Goal: Task Accomplishment & Management: Use online tool/utility

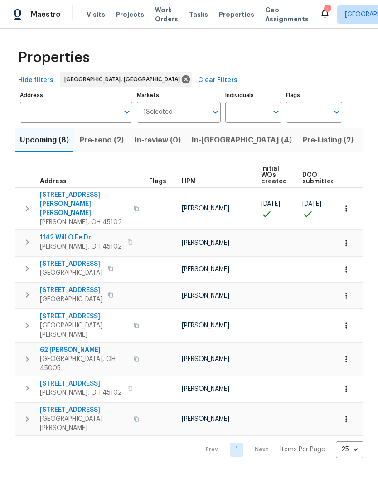
click at [76, 195] on span "[STREET_ADDRESS][PERSON_NAME][PERSON_NAME]" at bounding box center [84, 203] width 88 height 27
click at [225, 16] on span "Properties" at bounding box center [236, 14] width 35 height 9
click at [222, 14] on span "Properties" at bounding box center [236, 14] width 35 height 9
click at [203, 140] on span "In-[GEOGRAPHIC_DATA] (4)" at bounding box center [242, 140] width 100 height 13
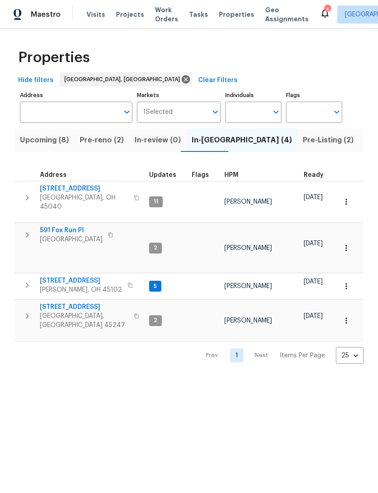
click at [85, 302] on span "[STREET_ADDRESS]" at bounding box center [84, 306] width 88 height 9
click at [75, 276] on span "[STREET_ADDRESS]" at bounding box center [81, 280] width 82 height 9
click at [106, 140] on span "Pre-reno (2)" at bounding box center [102, 140] width 44 height 13
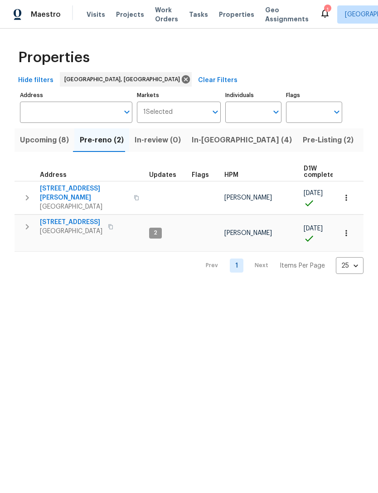
click at [81, 190] on span "[STREET_ADDRESS][PERSON_NAME]" at bounding box center [84, 193] width 88 height 18
click at [124, 18] on span "Projects" at bounding box center [130, 14] width 28 height 9
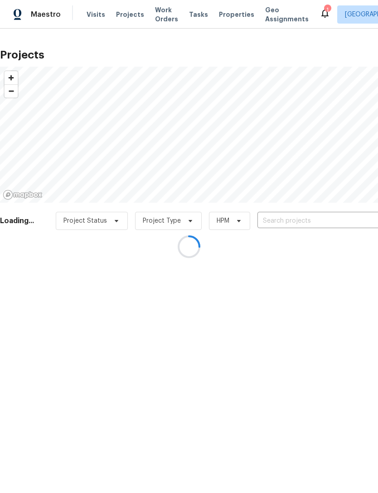
click at [311, 15] on div at bounding box center [189, 246] width 378 height 493
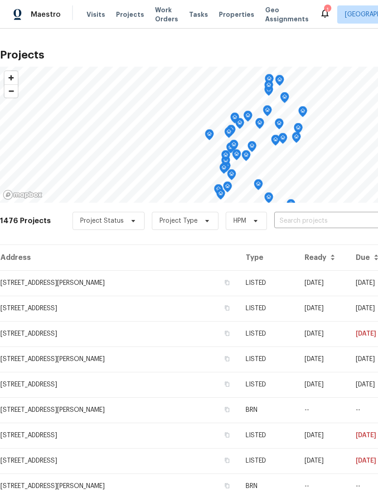
click at [322, 16] on icon at bounding box center [325, 13] width 7 height 9
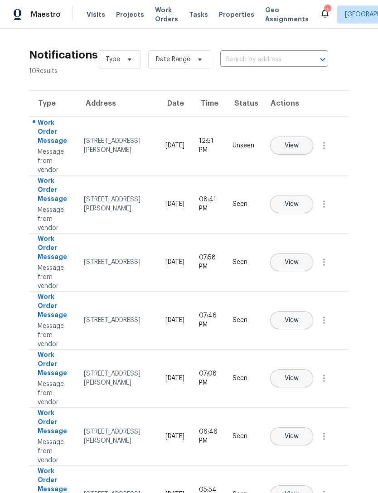
click at [313, 137] on button "View" at bounding box center [291, 146] width 43 height 18
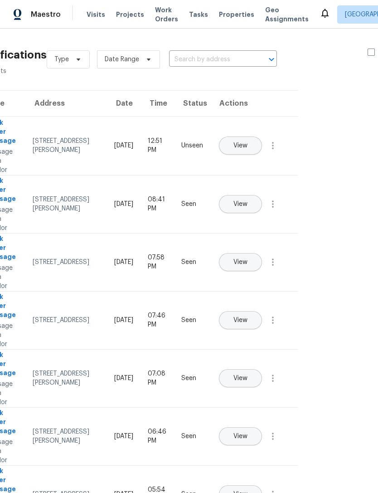
scroll to position [0, 58]
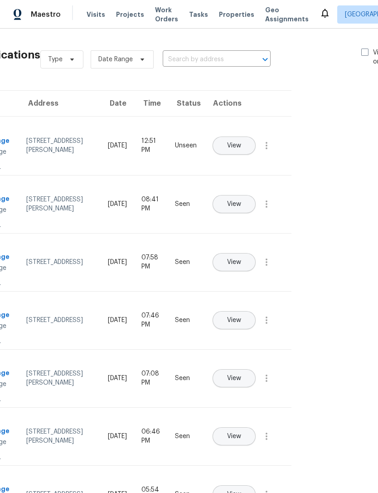
click at [129, 11] on span "Projects" at bounding box center [130, 14] width 28 height 9
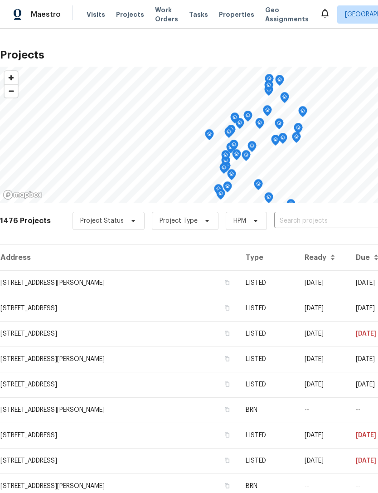
click at [99, 279] on td "[STREET_ADDRESS][PERSON_NAME]" at bounding box center [119, 282] width 239 height 25
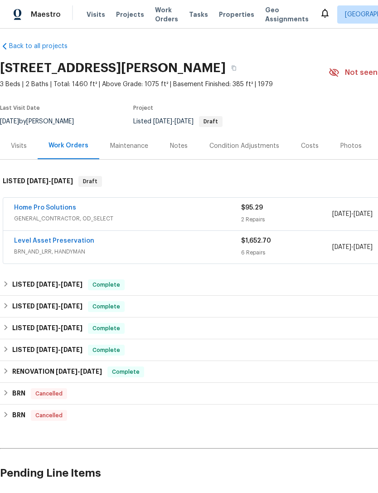
scroll to position [5, 0]
click at [46, 241] on link "Level Asset Preservation" at bounding box center [54, 241] width 80 height 6
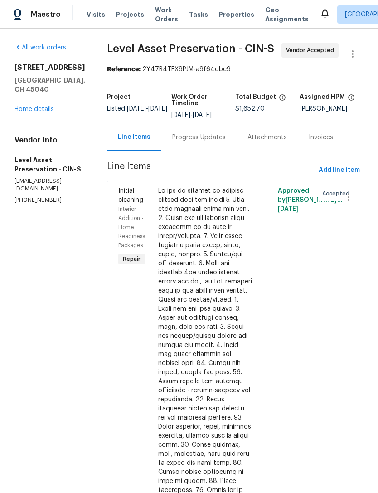
click at [124, 12] on span "Projects" at bounding box center [130, 14] width 28 height 9
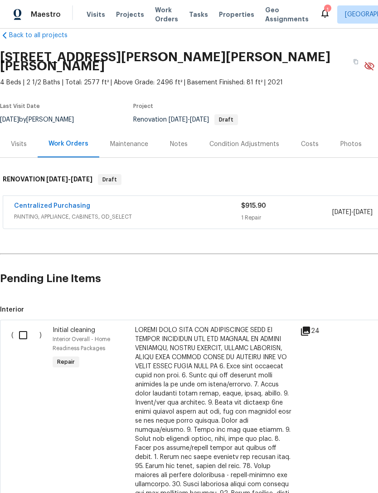
scroll to position [16, 0]
click at [23, 331] on input "checkbox" at bounding box center [27, 334] width 26 height 19
checkbox input "true"
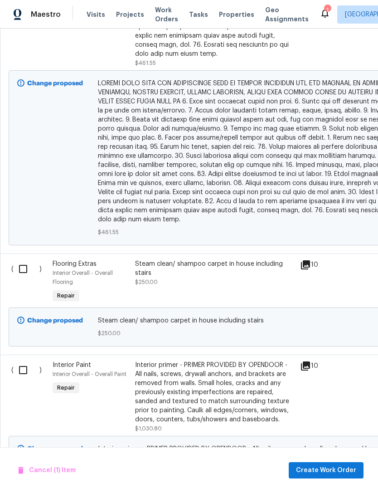
scroll to position [578, 0]
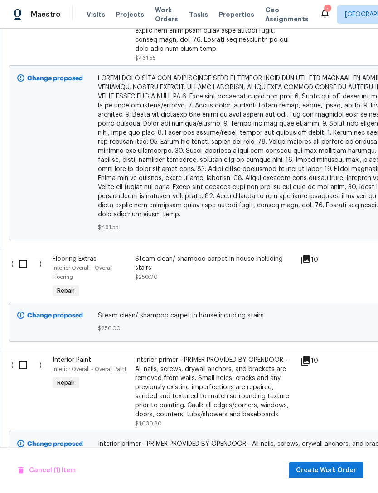
click at [27, 254] on input "checkbox" at bounding box center [27, 263] width 26 height 19
checkbox input "true"
click at [28, 356] on input "checkbox" at bounding box center [27, 365] width 26 height 19
checkbox input "true"
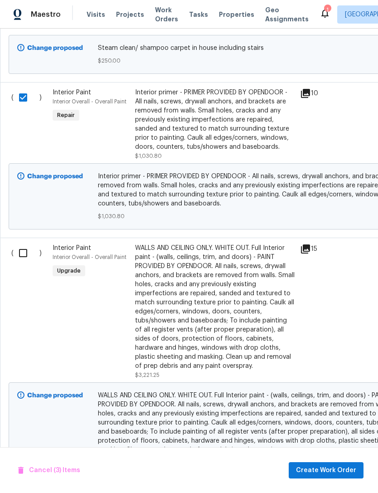
scroll to position [844, 0]
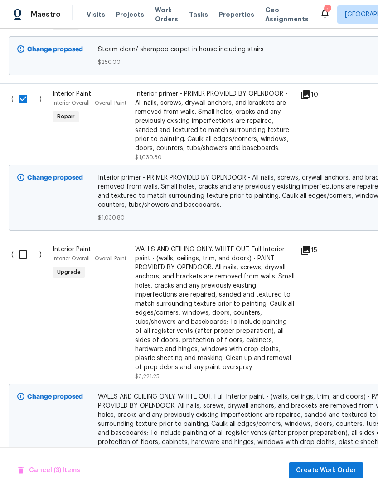
click at [24, 245] on input "checkbox" at bounding box center [27, 254] width 26 height 19
checkbox input "true"
click at [332, 466] on span "Create Work Order" at bounding box center [326, 470] width 60 height 11
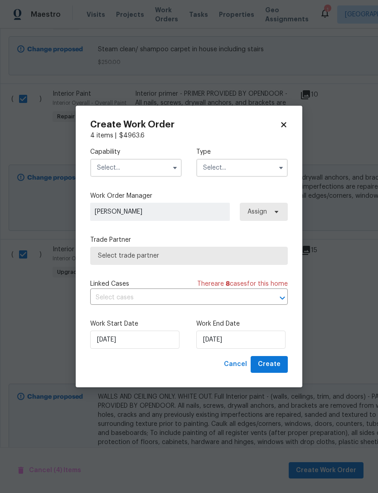
click at [163, 167] on input "text" at bounding box center [136, 168] width 92 height 18
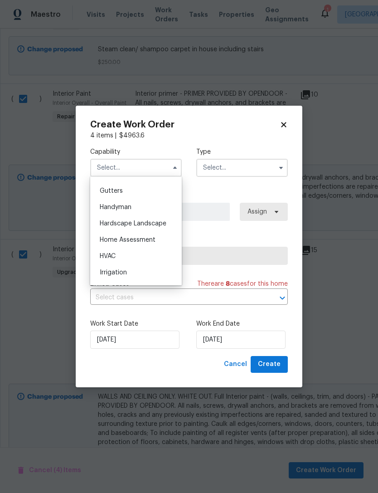
scroll to position [476, 0]
click at [137, 210] on div "Handyman" at bounding box center [136, 210] width 87 height 16
type input "Handyman"
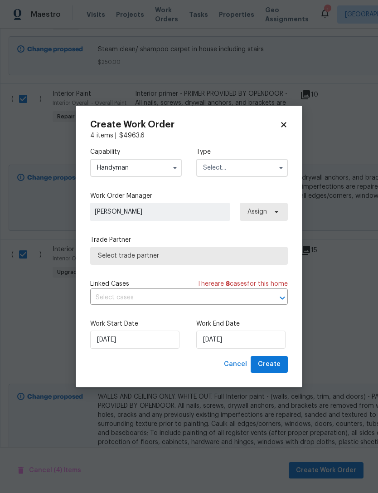
click at [243, 168] on input "text" at bounding box center [242, 168] width 92 height 18
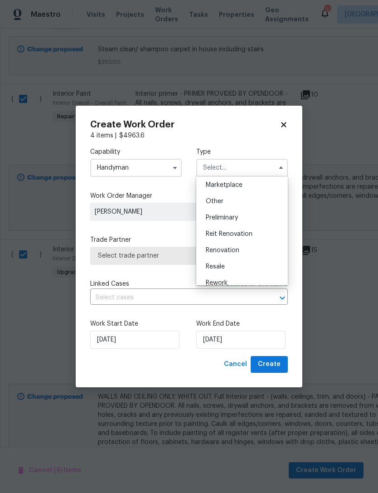
scroll to position [165, 0]
click at [238, 249] on span "Renovation" at bounding box center [223, 251] width 34 height 6
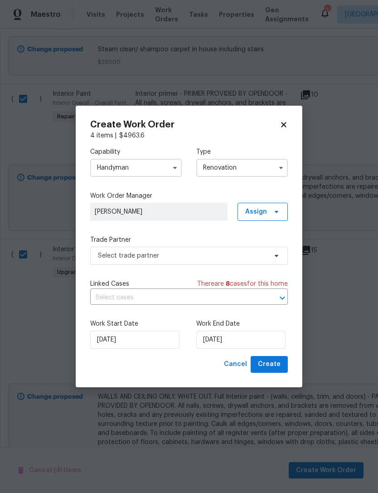
type input "Renovation"
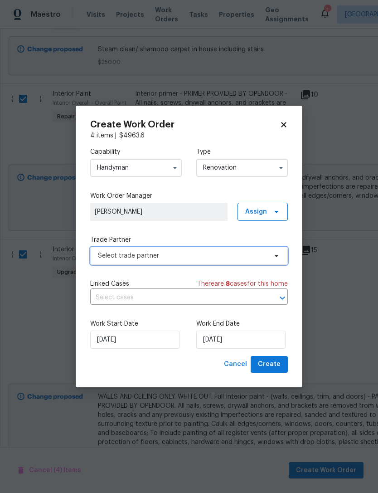
click at [254, 255] on span "Select trade partner" at bounding box center [182, 255] width 169 height 9
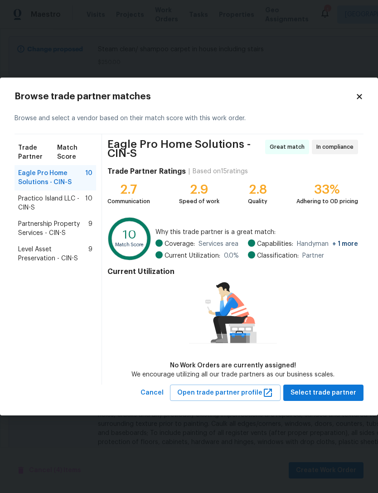
click at [78, 250] on span "Level Asset Preservation - CIN-S" at bounding box center [53, 254] width 70 height 18
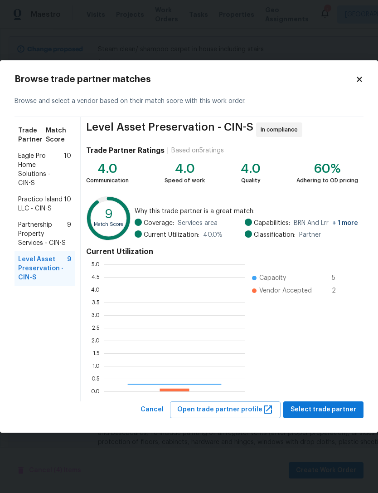
scroll to position [127, 141]
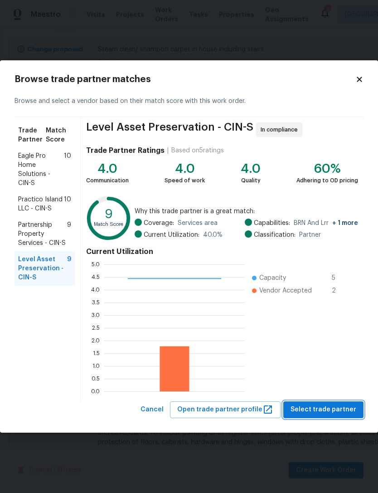
click at [332, 411] on span "Select trade partner" at bounding box center [324, 409] width 66 height 11
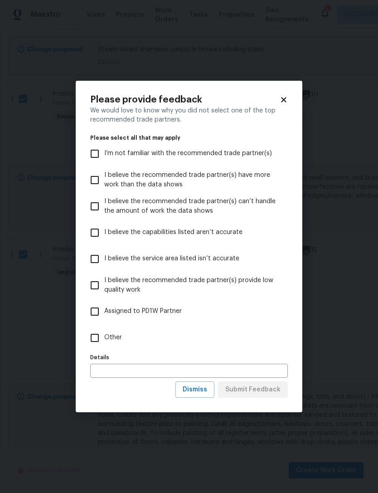
click at [110, 340] on span "Other" at bounding box center [113, 338] width 18 height 10
click at [104, 340] on input "Other" at bounding box center [94, 337] width 19 height 19
checkbox input "true"
click at [263, 390] on span "Submit Feedback" at bounding box center [252, 389] width 55 height 11
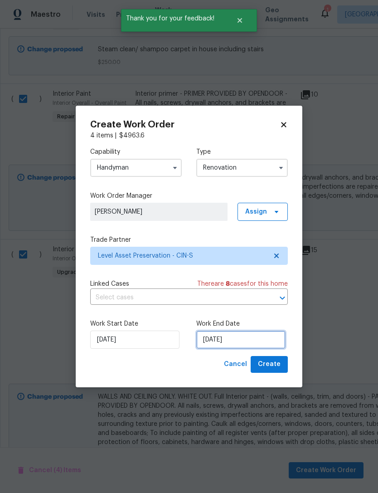
click at [246, 341] on input "8/14/2025" at bounding box center [240, 340] width 89 height 18
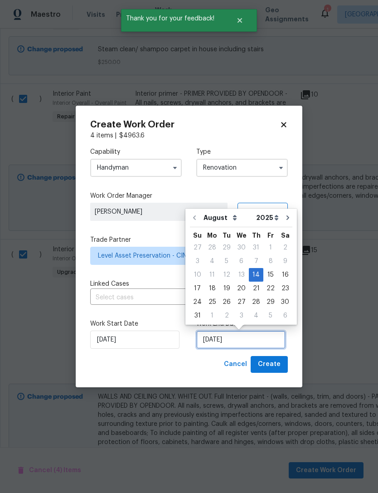
scroll to position [17, 0]
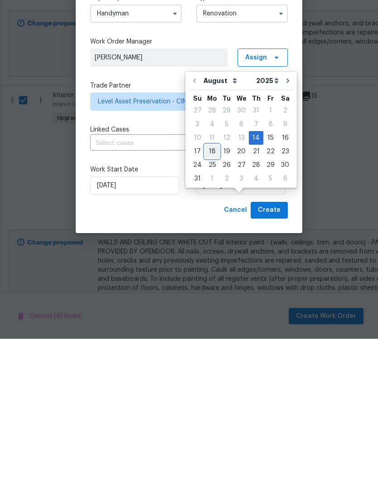
click at [208, 299] on div "18" at bounding box center [212, 305] width 15 height 13
type input "8/18/2025"
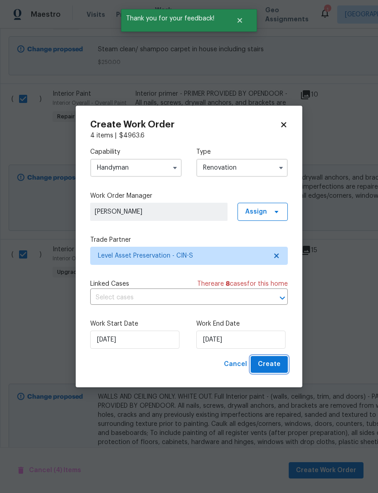
click at [276, 362] on span "Create" at bounding box center [269, 364] width 23 height 11
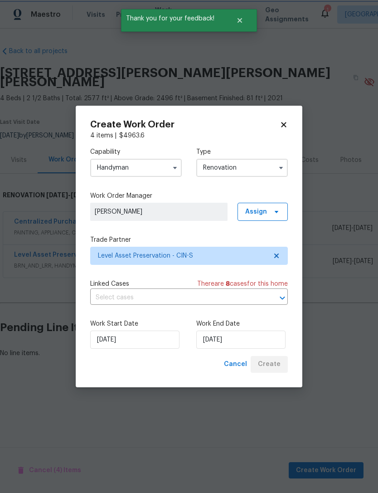
scroll to position [0, 0]
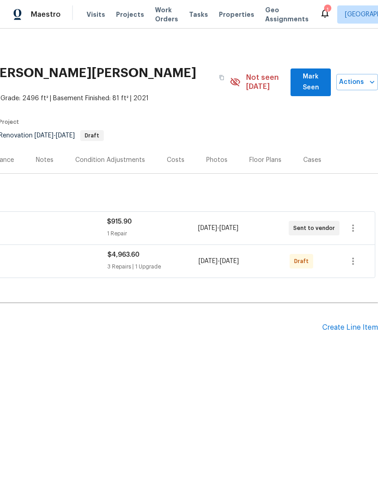
scroll to position [0, 134]
click at [355, 256] on icon "button" at bounding box center [353, 261] width 11 height 11
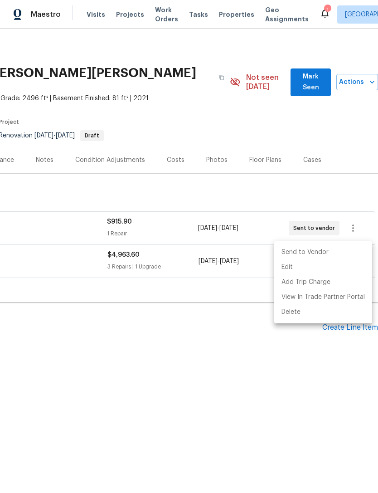
click at [315, 251] on li "Send to Vendor" at bounding box center [323, 252] width 98 height 15
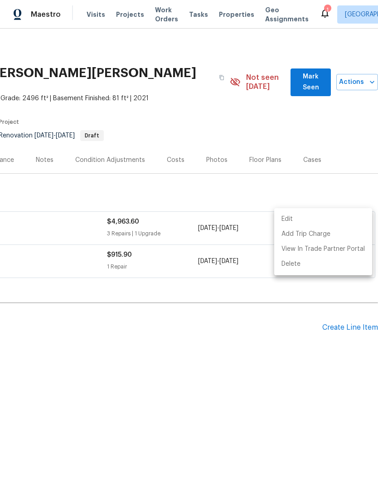
click at [190, 366] on div at bounding box center [189, 246] width 378 height 493
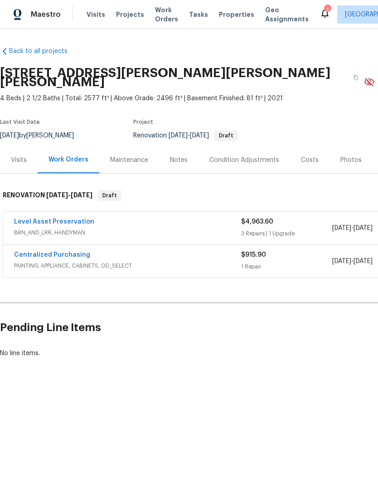
scroll to position [0, 0]
click at [78, 245] on div "Centralized Purchasing PAINTING, APPLIANCE, CABINETS, OD_SELECT $915.90 1 Repai…" at bounding box center [256, 261] width 506 height 33
click at [70, 252] on link "Centralized Purchasing" at bounding box center [52, 255] width 76 height 6
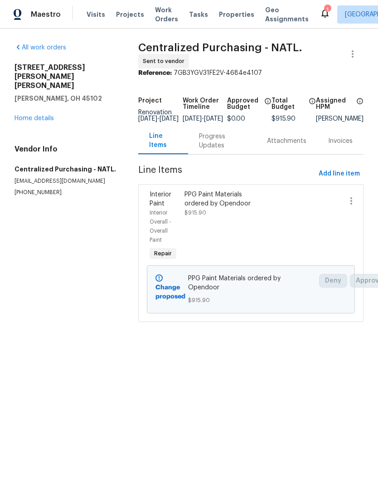
click at [131, 16] on span "Projects" at bounding box center [130, 14] width 28 height 9
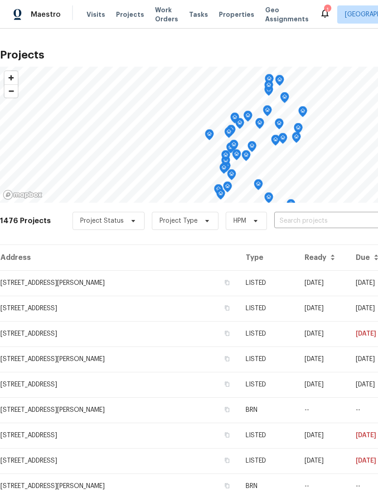
click at [224, 13] on span "Properties" at bounding box center [236, 14] width 35 height 9
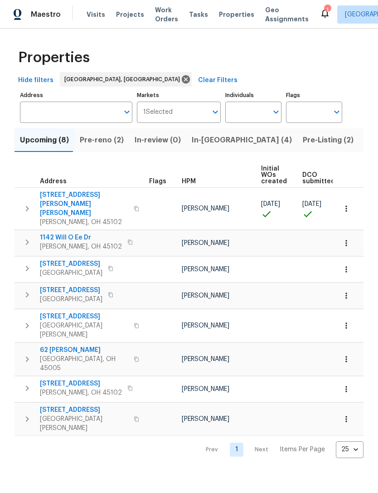
click at [103, 141] on span "Pre-reno (2)" at bounding box center [102, 140] width 44 height 13
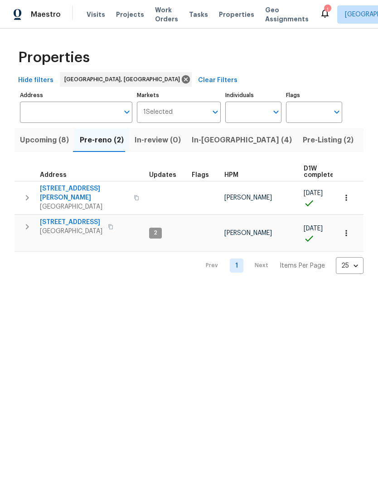
click at [50, 145] on span "Upcoming (8)" at bounding box center [44, 140] width 49 height 13
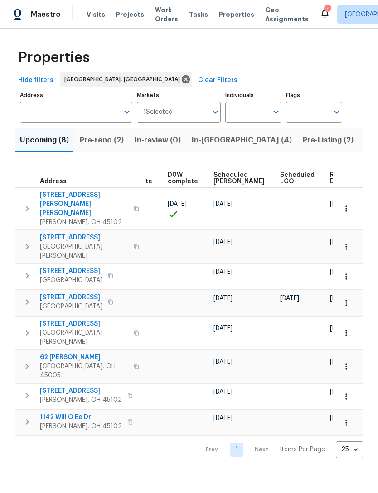
scroll to position [0, 228]
click at [327, 170] on th "Ready Date" at bounding box center [344, 175] width 35 height 25
click at [331, 176] on span "Ready Date" at bounding box center [341, 178] width 20 height 13
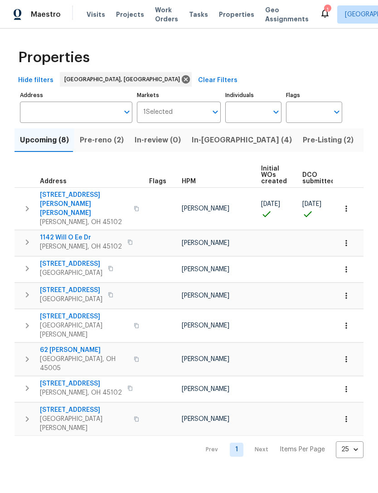
click at [102, 143] on span "Pre-reno (2)" at bounding box center [102, 140] width 44 height 13
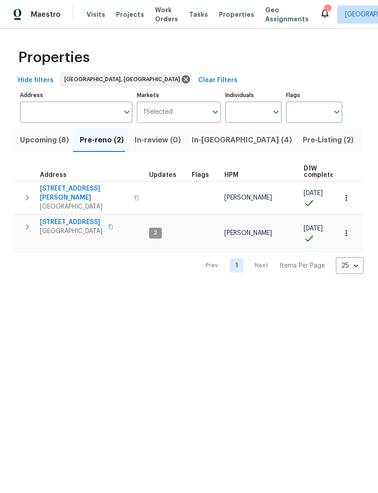
click at [74, 188] on span "309 Greenwell Ave" at bounding box center [84, 193] width 88 height 18
click at [52, 143] on span "Upcoming (8)" at bounding box center [44, 140] width 49 height 13
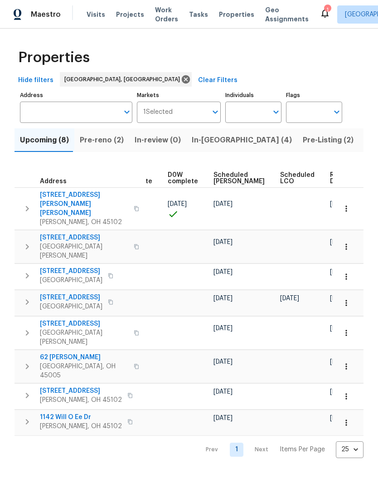
scroll to position [0, 228]
click at [331, 172] on span "Ready Date" at bounding box center [341, 178] width 20 height 13
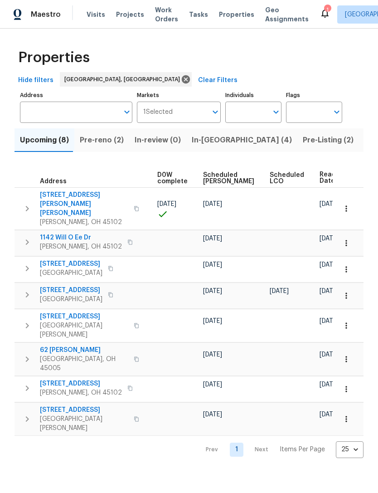
scroll to position [0, 238]
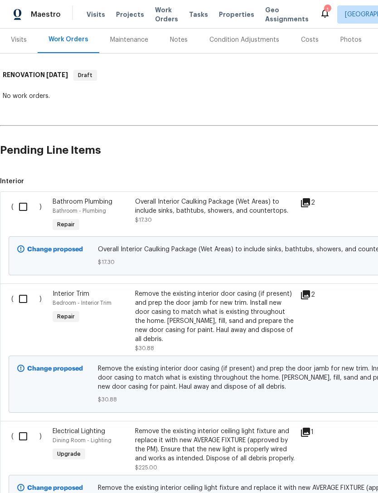
scroll to position [111, 0]
click at [24, 205] on input "checkbox" at bounding box center [27, 206] width 26 height 19
checkbox input "true"
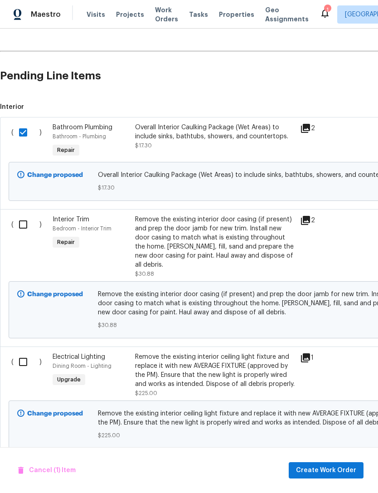
scroll to position [186, 0]
click at [15, 223] on input "checkbox" at bounding box center [27, 224] width 26 height 19
checkbox input "true"
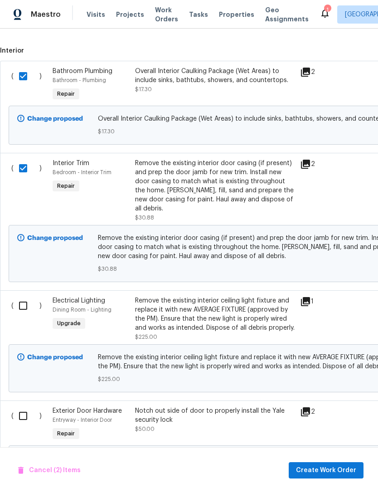
scroll to position [243, 0]
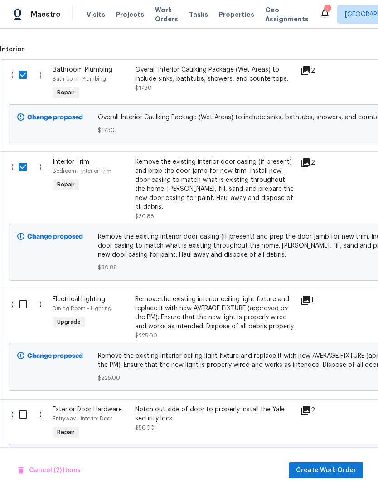
click at [15, 295] on input "checkbox" at bounding box center [27, 304] width 26 height 19
checkbox input "true"
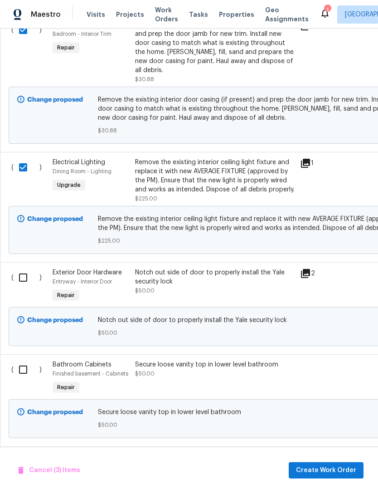
scroll to position [380, 0]
click at [19, 271] on input "checkbox" at bounding box center [27, 277] width 26 height 19
checkbox input "true"
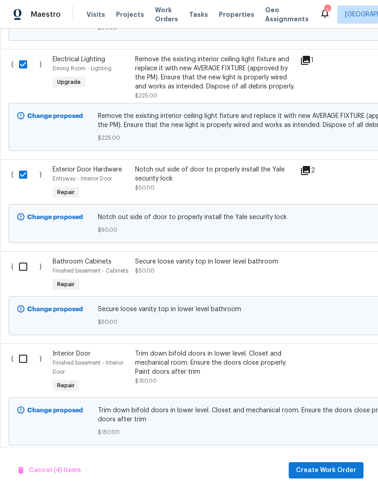
scroll to position [483, 0]
click at [16, 259] on input "checkbox" at bounding box center [27, 266] width 26 height 19
checkbox input "true"
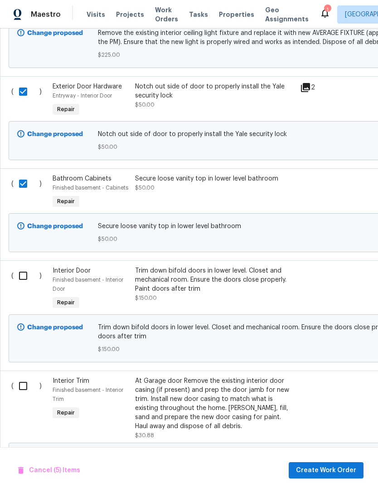
scroll to position [566, 0]
click at [16, 270] on input "checkbox" at bounding box center [27, 275] width 26 height 19
checkbox input "true"
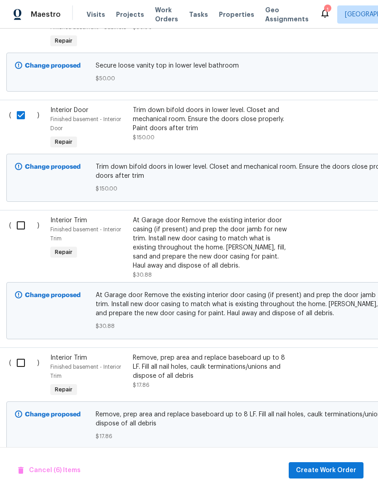
click at [15, 218] on input "checkbox" at bounding box center [24, 225] width 26 height 19
checkbox input "true"
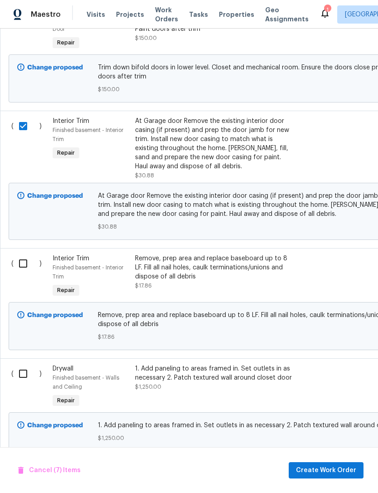
scroll to position [826, 0]
click at [23, 256] on input "checkbox" at bounding box center [27, 263] width 26 height 19
checkbox input "true"
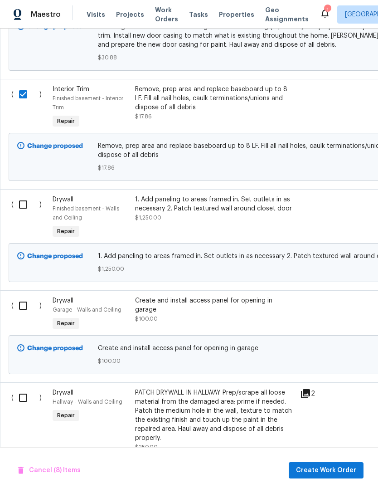
scroll to position [995, 0]
click at [20, 197] on input "checkbox" at bounding box center [27, 204] width 26 height 19
checkbox input "true"
click at [24, 301] on input "checkbox" at bounding box center [27, 305] width 26 height 19
checkbox input "true"
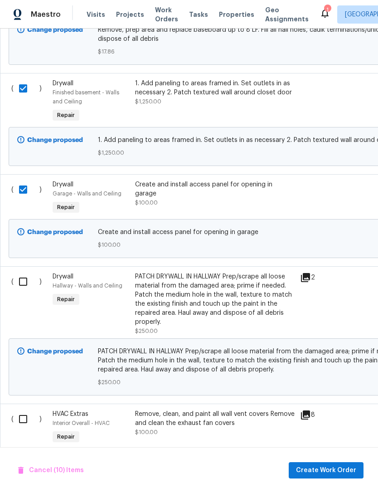
scroll to position [1112, 0]
click at [20, 277] on input "checkbox" at bounding box center [27, 281] width 26 height 19
checkbox input "true"
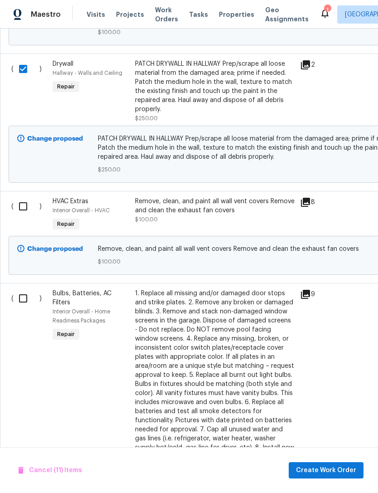
scroll to position [1324, 0]
click at [19, 205] on input "checkbox" at bounding box center [27, 206] width 26 height 19
checkbox input "true"
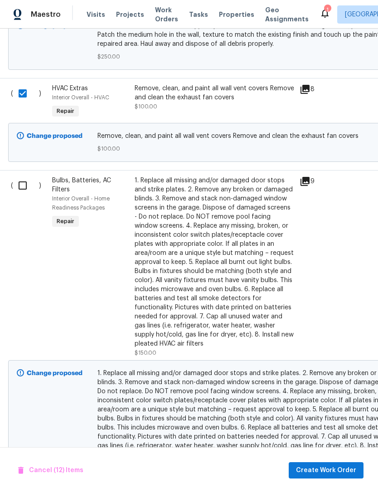
scroll to position [1440, 1]
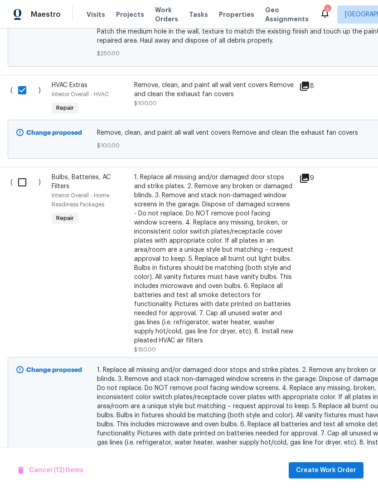
click at [20, 178] on input "checkbox" at bounding box center [26, 182] width 26 height 19
checkbox input "true"
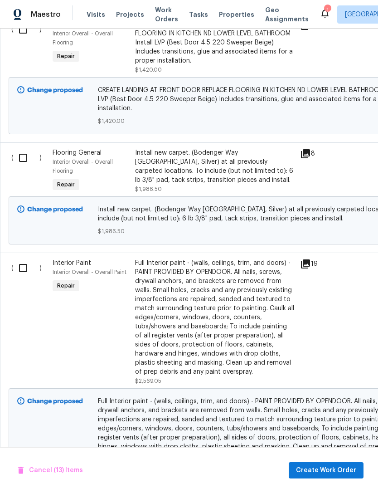
scroll to position [2330, 0]
click at [20, 258] on input "checkbox" at bounding box center [27, 267] width 26 height 19
checkbox input "true"
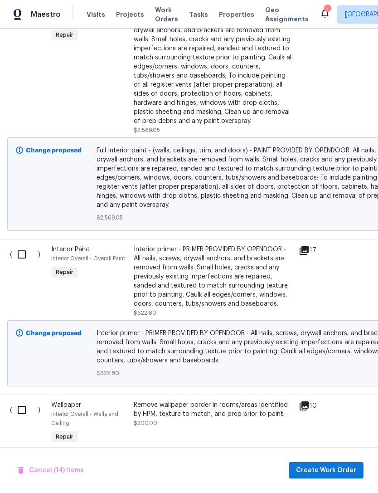
scroll to position [2581, 1]
click at [20, 249] on input "checkbox" at bounding box center [25, 253] width 26 height 19
checkbox input "true"
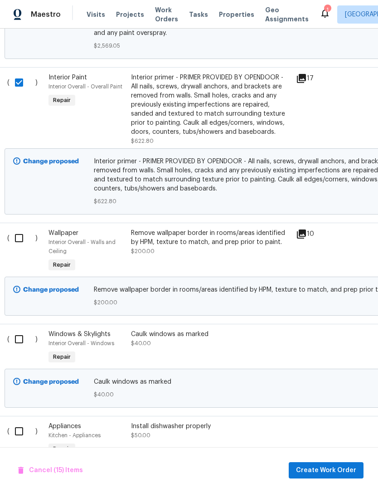
scroll to position [0, 0]
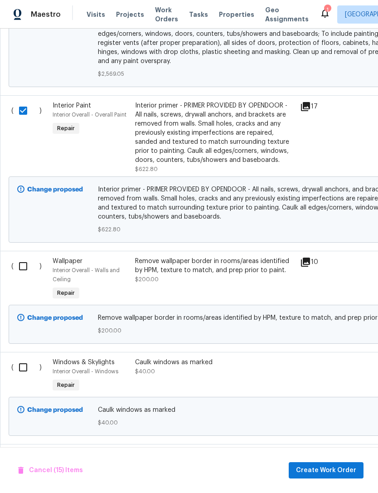
click at [21, 258] on input "checkbox" at bounding box center [27, 266] width 26 height 19
checkbox input "true"
click at [22, 360] on input "checkbox" at bounding box center [27, 367] width 26 height 19
checkbox input "true"
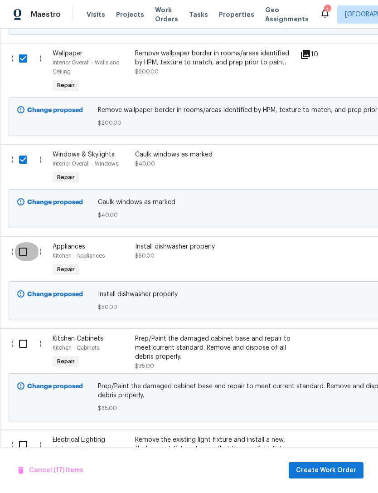
click at [17, 242] on input "checkbox" at bounding box center [27, 251] width 26 height 19
checkbox input "true"
click at [23, 335] on input "checkbox" at bounding box center [27, 343] width 26 height 19
checkbox input "true"
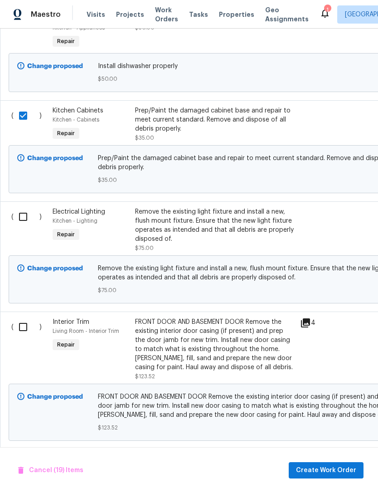
click at [22, 208] on input "checkbox" at bounding box center [27, 216] width 26 height 19
checkbox input "true"
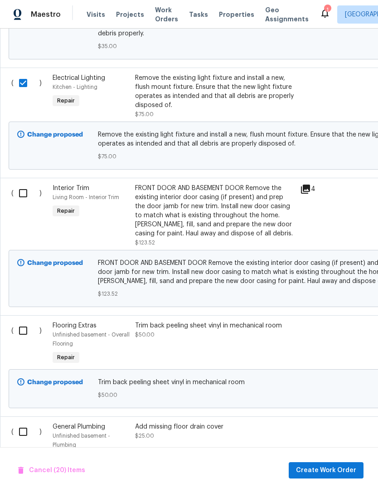
click at [19, 190] on input "checkbox" at bounding box center [27, 193] width 26 height 19
checkbox input "true"
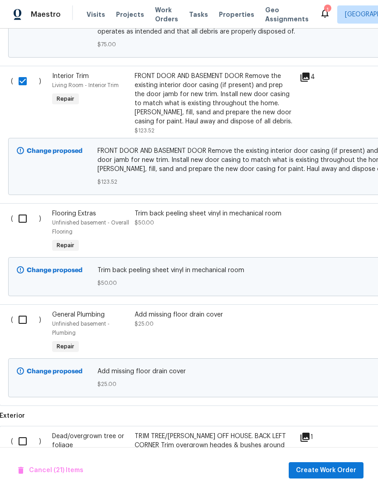
click at [18, 212] on input "checkbox" at bounding box center [26, 218] width 26 height 19
checkbox input "true"
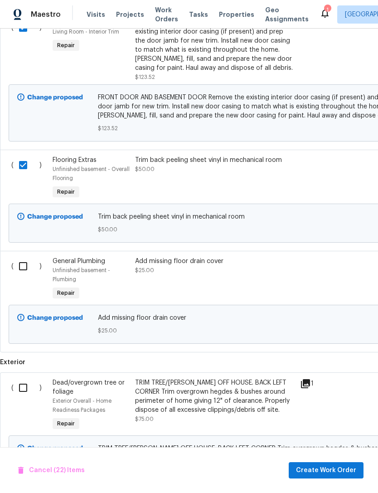
click at [22, 259] on input "checkbox" at bounding box center [27, 266] width 26 height 19
checkbox input "true"
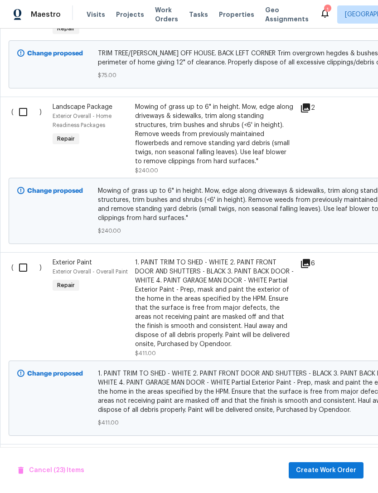
click at [26, 259] on input "checkbox" at bounding box center [27, 267] width 26 height 19
checkbox input "true"
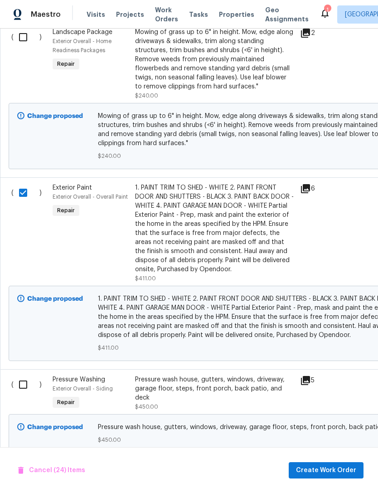
click at [22, 381] on input "checkbox" at bounding box center [27, 384] width 26 height 19
checkbox input "true"
click at [323, 466] on span "Create Work Order" at bounding box center [326, 470] width 60 height 11
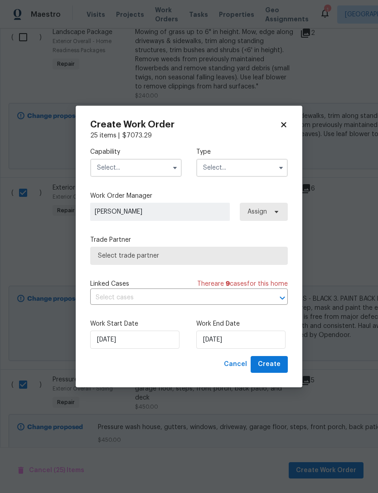
click at [167, 169] on input "text" at bounding box center [136, 168] width 92 height 18
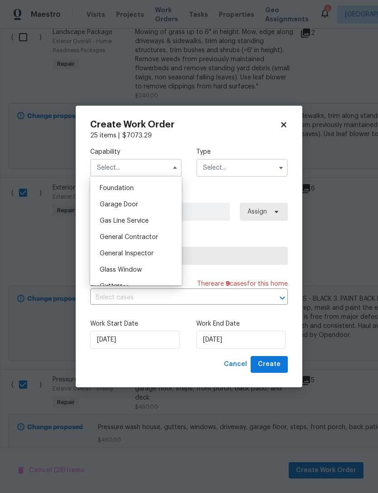
click at [145, 236] on span "General Contractor" at bounding box center [129, 237] width 59 height 6
type input "General Contractor"
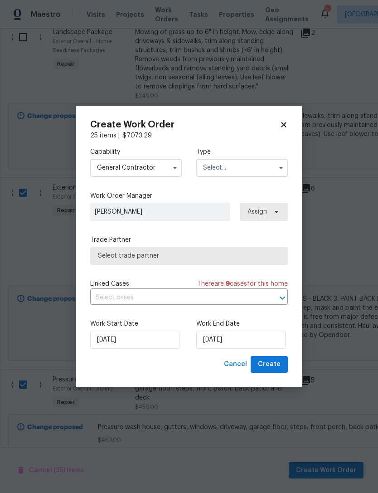
click at [239, 170] on input "text" at bounding box center [242, 168] width 92 height 18
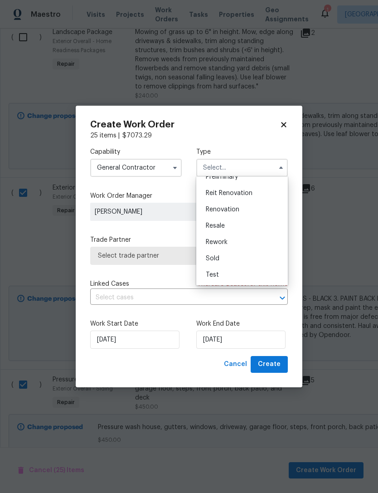
scroll to position [206, 0]
click at [235, 207] on span "Renovation" at bounding box center [223, 209] width 34 height 6
type input "Renovation"
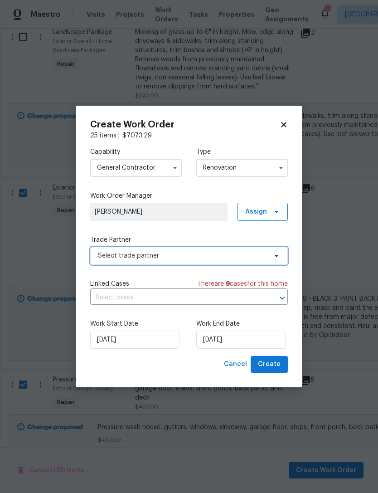
click at [247, 252] on span "Select trade partner" at bounding box center [182, 255] width 169 height 9
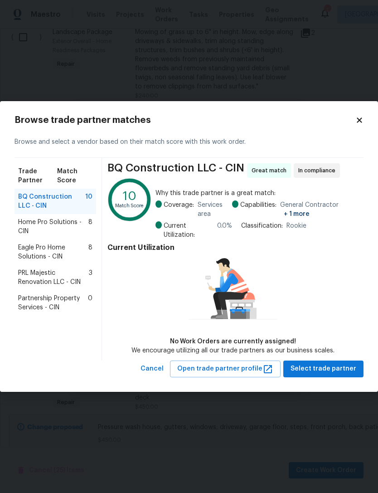
click at [28, 259] on span "Eagle Pro Home Solutions - CIN" at bounding box center [53, 252] width 70 height 18
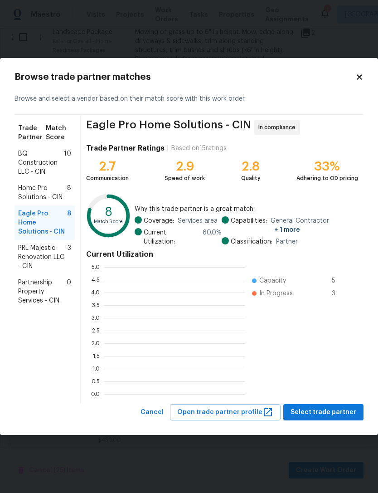
scroll to position [1, 1]
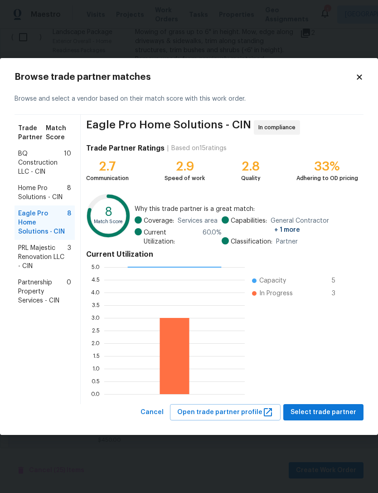
click at [45, 280] on span "Partnership Property Services - CIN" at bounding box center [42, 291] width 49 height 27
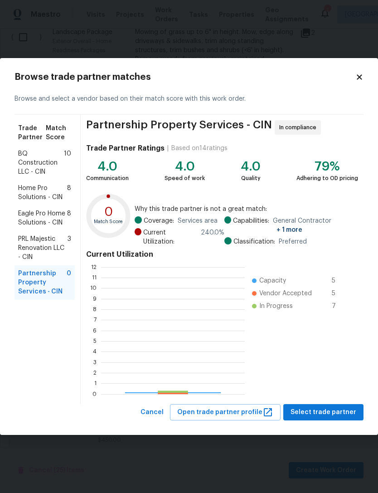
scroll to position [127, 144]
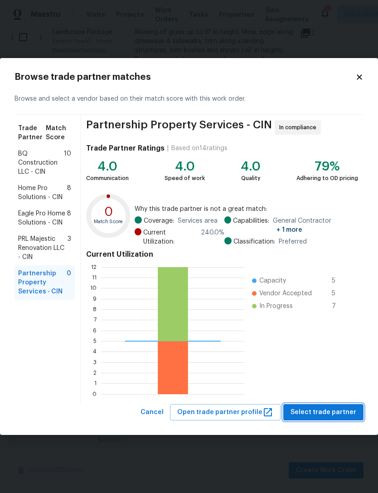
click at [322, 408] on span "Select trade partner" at bounding box center [324, 412] width 66 height 11
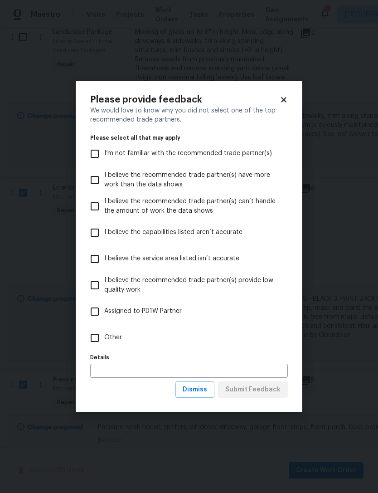
click at [99, 339] on input "Other" at bounding box center [94, 337] width 19 height 19
checkbox input "true"
click at [264, 393] on span "Submit Feedback" at bounding box center [252, 389] width 55 height 11
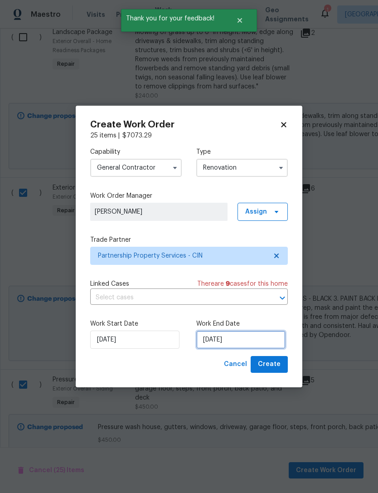
click at [241, 339] on input "[DATE]" at bounding box center [240, 340] width 89 height 18
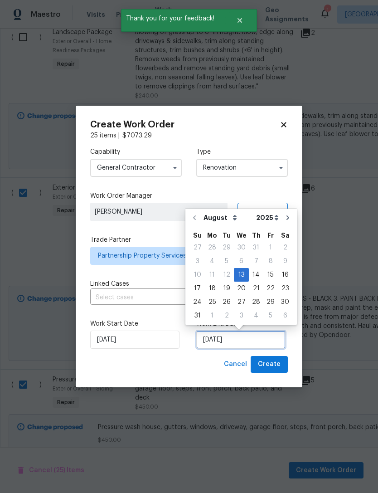
scroll to position [17, 0]
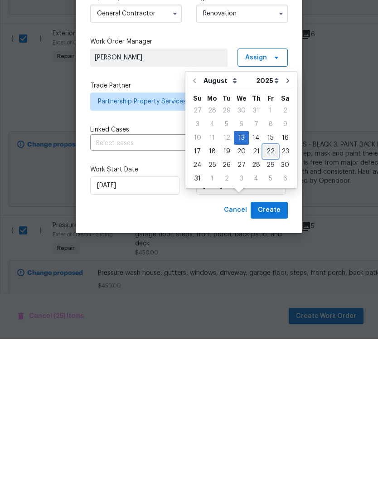
click at [268, 299] on div "22" at bounding box center [270, 305] width 15 height 13
type input "8/22/2025"
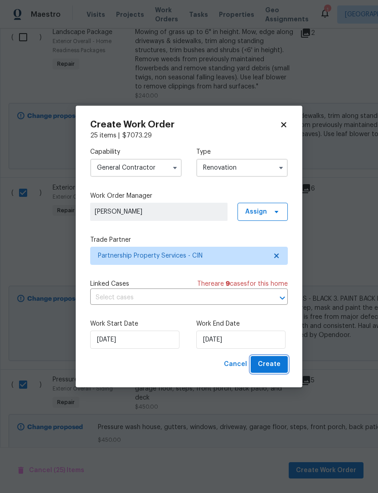
click at [274, 361] on span "Create" at bounding box center [269, 364] width 23 height 11
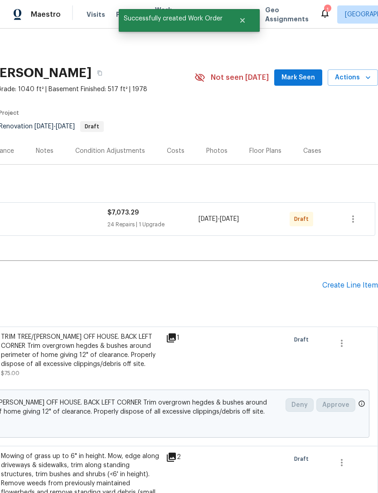
scroll to position [0, 134]
click at [350, 215] on icon "button" at bounding box center [353, 219] width 11 height 11
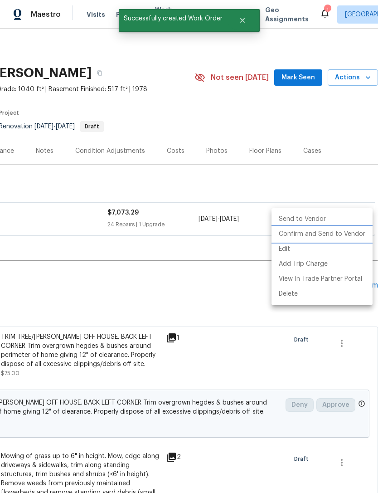
click at [341, 232] on li "Confirm and Send to Vendor" at bounding box center [322, 234] width 101 height 15
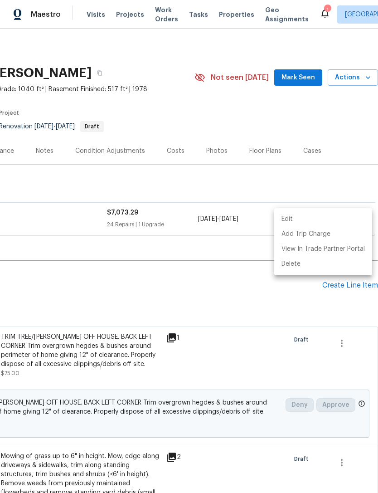
click at [170, 291] on div at bounding box center [189, 246] width 378 height 493
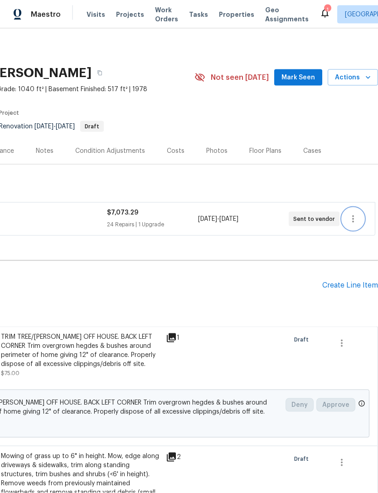
scroll to position [4, 0]
click at [129, 282] on h2 "Pending Line Items" at bounding box center [94, 285] width 457 height 42
click at [152, 287] on h2 "Pending Line Items" at bounding box center [94, 285] width 457 height 42
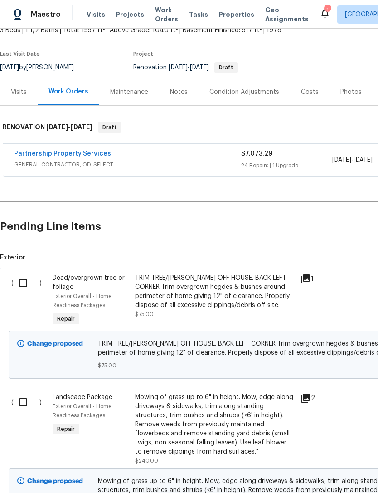
scroll to position [60, 0]
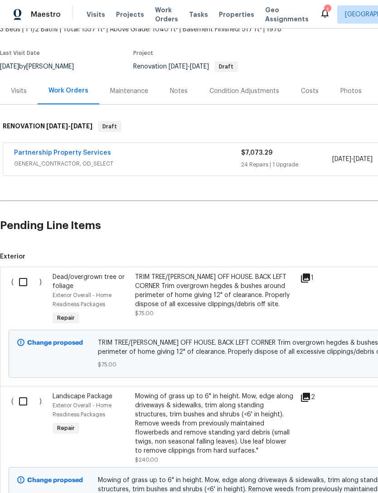
click at [27, 276] on input "checkbox" at bounding box center [27, 282] width 26 height 19
checkbox input "true"
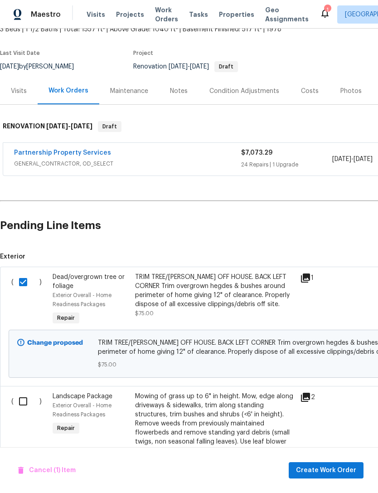
click at [20, 397] on input "checkbox" at bounding box center [27, 401] width 26 height 19
checkbox input "true"
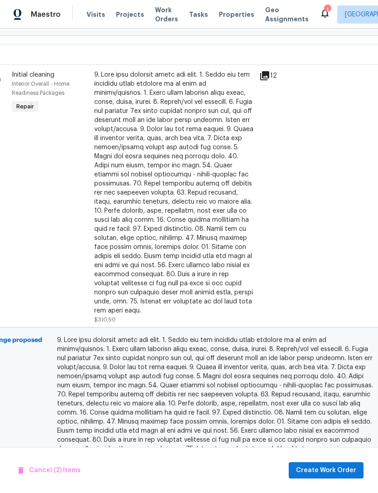
scroll to position [560, 41]
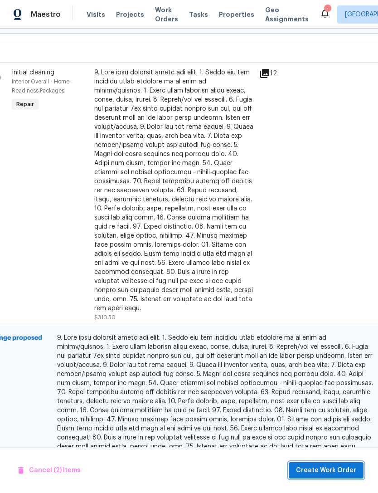
click at [322, 470] on span "Create Work Order" at bounding box center [326, 470] width 60 height 11
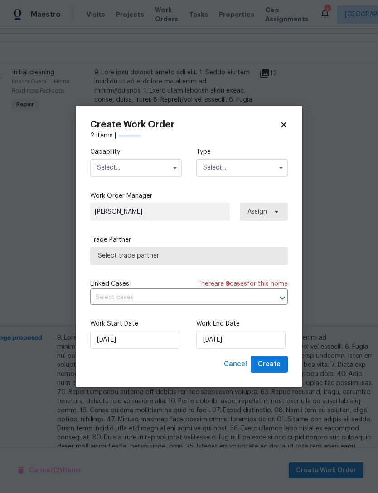
click at [166, 170] on input "text" at bounding box center [136, 168] width 92 height 18
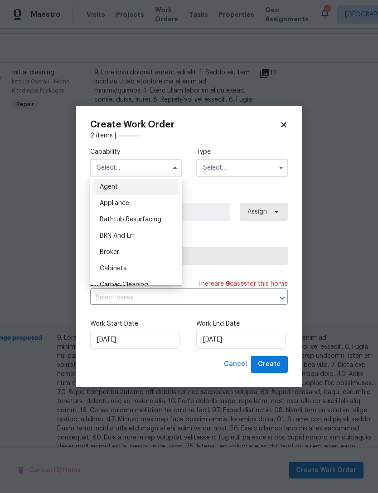
checkbox input "false"
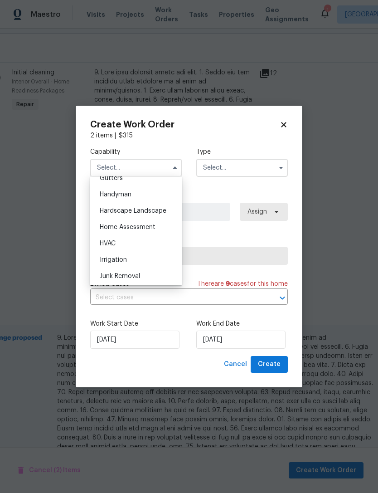
scroll to position [490, 0]
click at [158, 213] on span "Hardscape Landscape" at bounding box center [133, 212] width 67 height 6
type input "Hardscape Landscape"
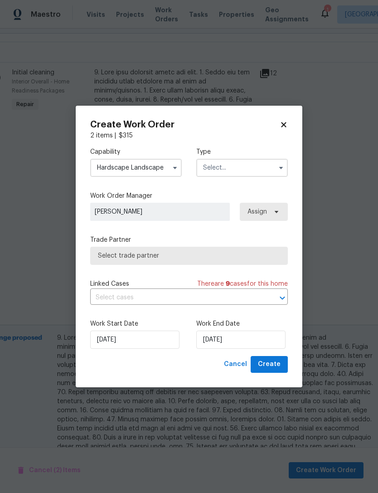
click at [247, 170] on input "text" at bounding box center [242, 168] width 92 height 18
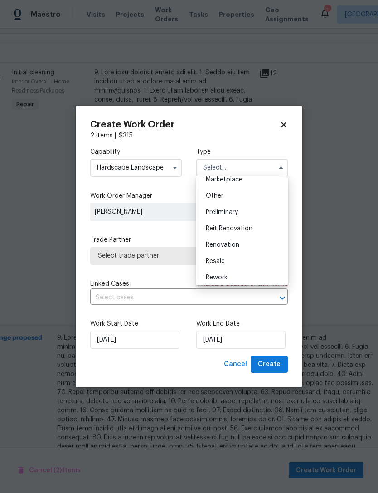
scroll to position [170, 0]
click at [236, 248] on span "Renovation" at bounding box center [223, 245] width 34 height 6
type input "Renovation"
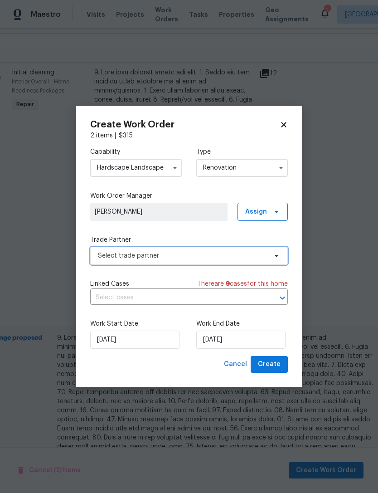
click at [241, 256] on span "Select trade partner" at bounding box center [182, 255] width 169 height 9
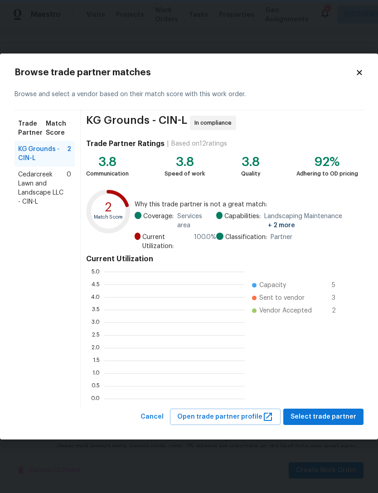
scroll to position [127, 141]
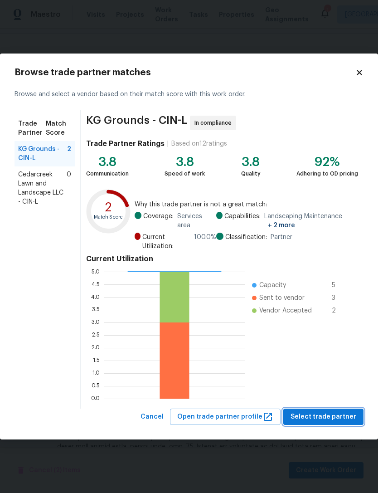
click at [325, 418] on span "Select trade partner" at bounding box center [324, 416] width 66 height 11
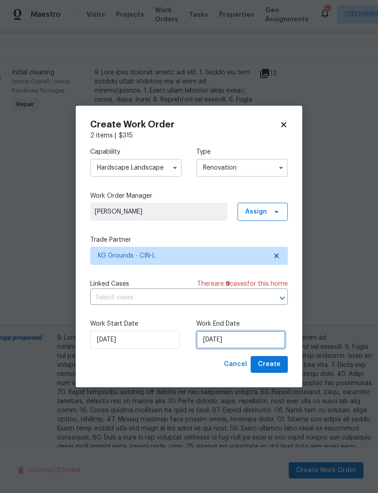
click at [238, 337] on input "[DATE]" at bounding box center [240, 340] width 89 height 18
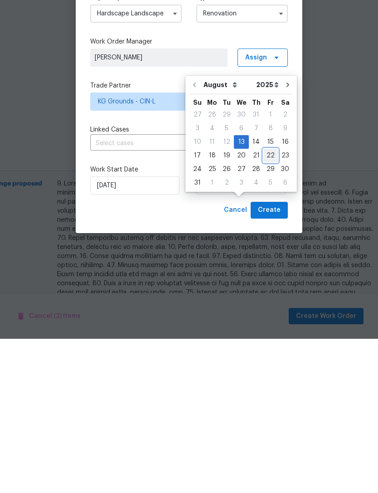
click at [266, 303] on div "22" at bounding box center [270, 309] width 15 height 13
type input "[DATE]"
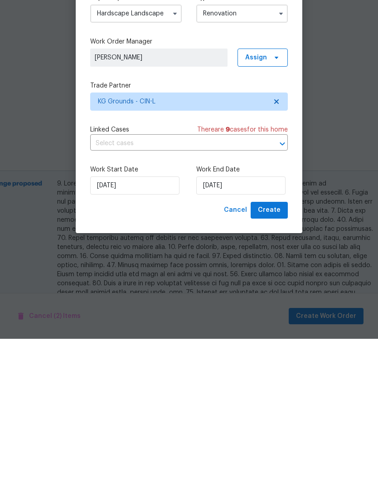
scroll to position [29, 0]
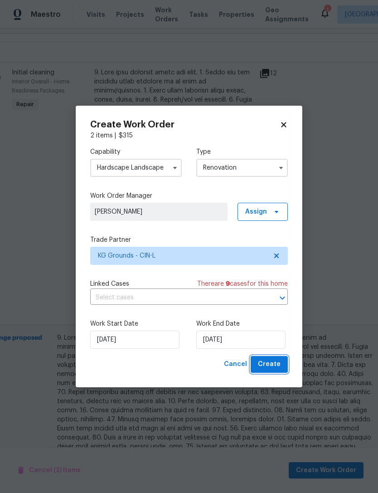
click at [274, 368] on span "Create" at bounding box center [269, 364] width 23 height 11
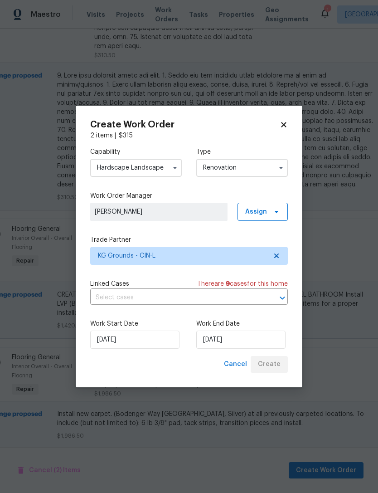
scroll to position [549, 41]
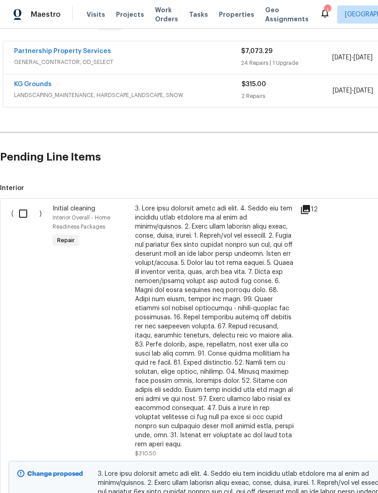
scroll to position [164, 0]
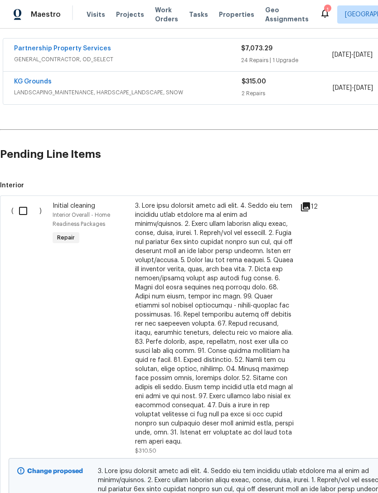
click at [22, 210] on input "checkbox" at bounding box center [27, 210] width 26 height 19
checkbox input "true"
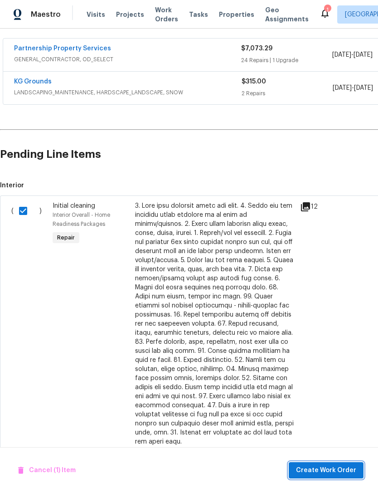
click at [311, 469] on span "Create Work Order" at bounding box center [326, 470] width 60 height 11
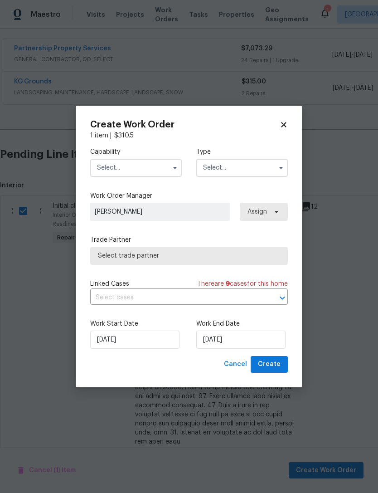
click at [146, 166] on input "text" at bounding box center [136, 168] width 92 height 18
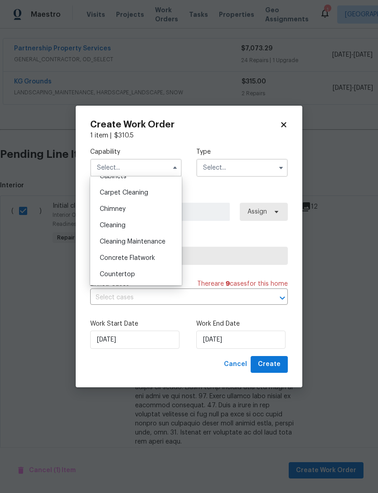
scroll to position [92, 0]
click at [141, 223] on div "Cleaning" at bounding box center [136, 226] width 87 height 16
type input "Cleaning"
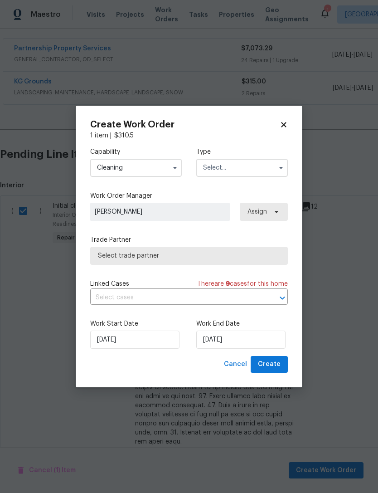
click at [248, 165] on input "text" at bounding box center [242, 168] width 92 height 18
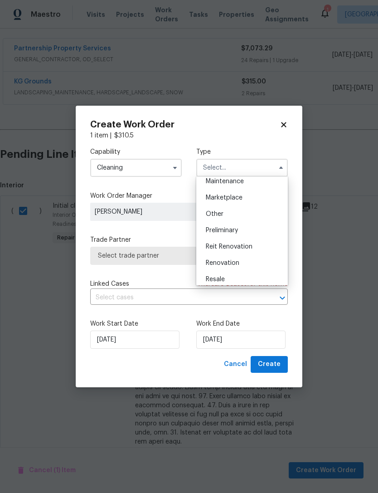
scroll to position [165, 0]
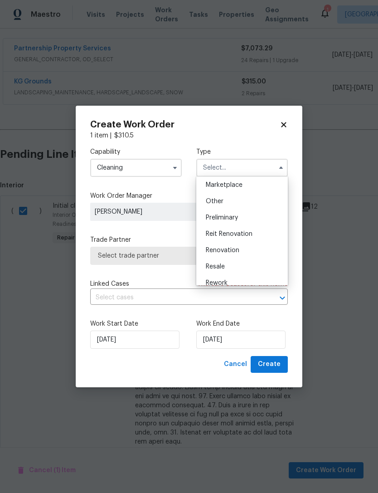
click at [232, 250] on span "Renovation" at bounding box center [223, 250] width 34 height 6
type input "Renovation"
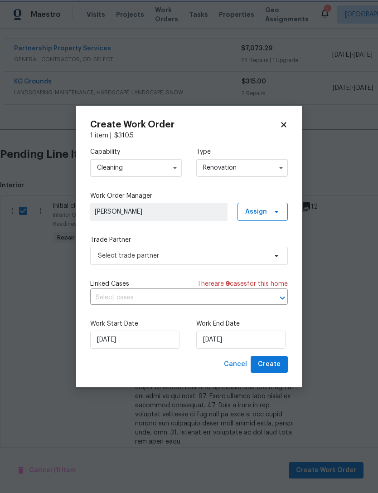
scroll to position [0, 0]
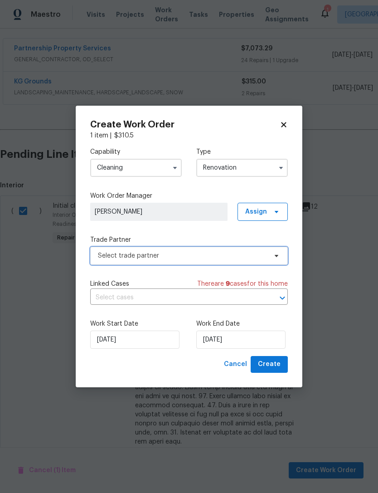
click at [249, 261] on span "Select trade partner" at bounding box center [189, 256] width 198 height 18
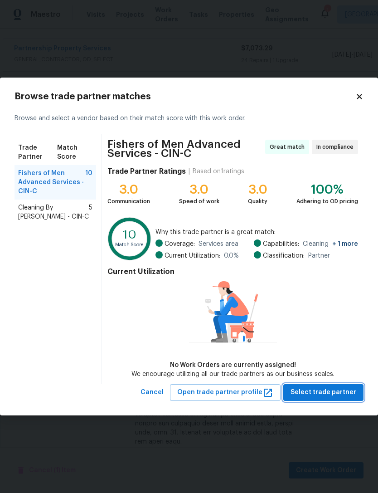
click at [326, 390] on span "Select trade partner" at bounding box center [324, 392] width 66 height 11
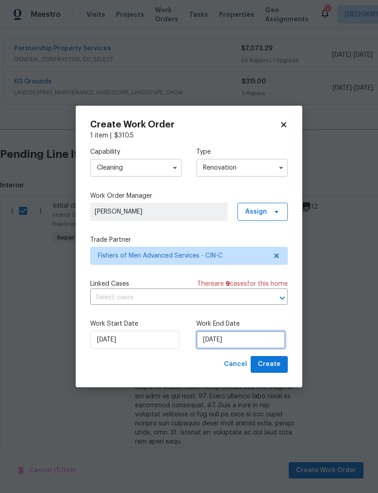
click at [242, 337] on input "[DATE]" at bounding box center [240, 340] width 89 height 18
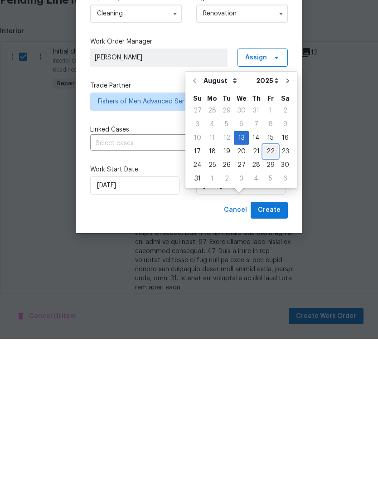
click at [268, 299] on div "22" at bounding box center [270, 305] width 15 height 13
type input "[DATE]"
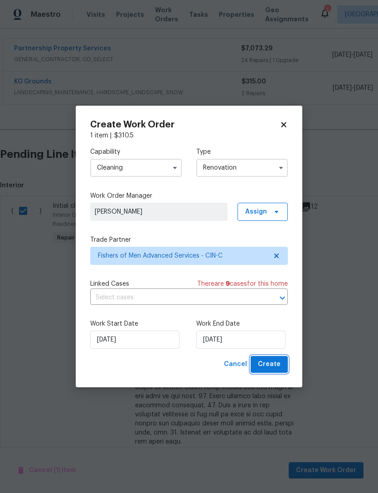
click at [273, 366] on span "Create" at bounding box center [269, 364] width 23 height 11
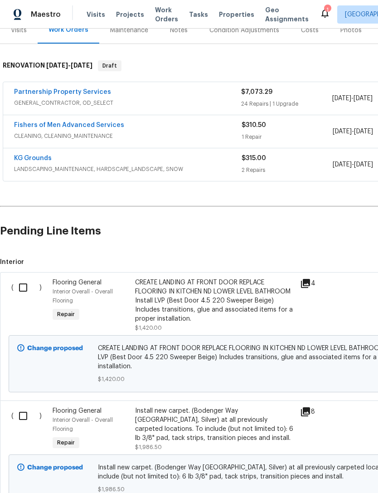
scroll to position [121, 0]
click at [26, 284] on input "checkbox" at bounding box center [27, 287] width 26 height 19
checkbox input "true"
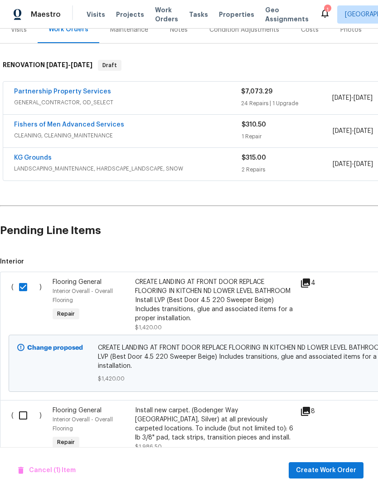
click at [27, 417] on input "checkbox" at bounding box center [27, 415] width 26 height 19
checkbox input "true"
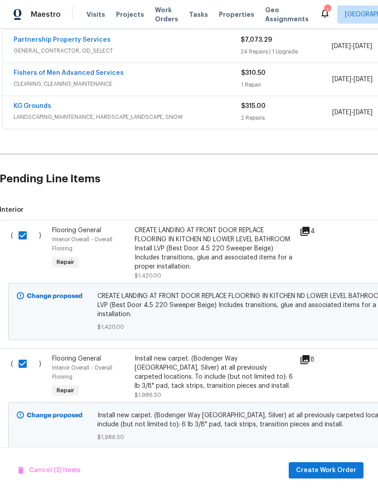
scroll to position [172, 0]
click at [334, 470] on span "Create Work Order" at bounding box center [326, 470] width 60 height 11
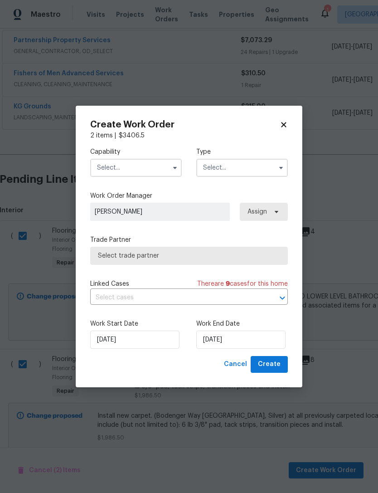
click at [167, 166] on input "text" at bounding box center [136, 168] width 92 height 18
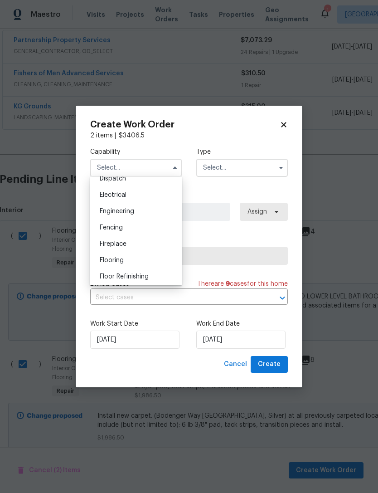
scroll to position [280, 0]
click at [121, 258] on span "Flooring" at bounding box center [112, 259] width 24 height 6
type input "Flooring"
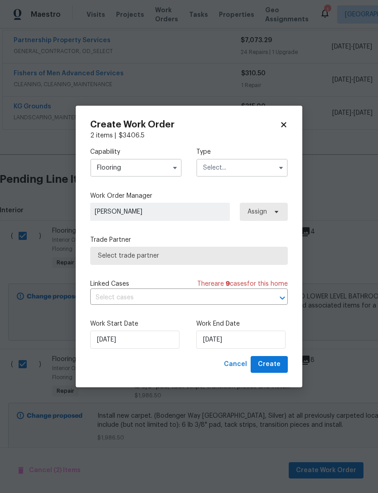
click at [239, 171] on input "text" at bounding box center [242, 168] width 92 height 18
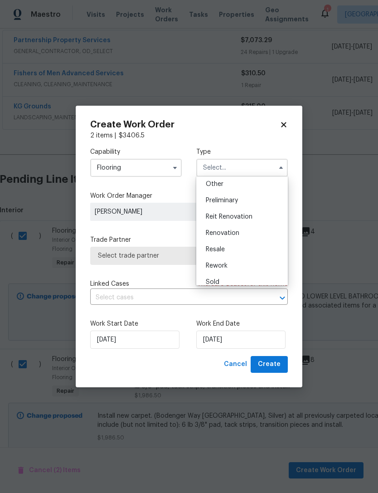
scroll to position [183, 0]
click at [239, 232] on div "Renovation" at bounding box center [242, 232] width 87 height 16
type input "Renovation"
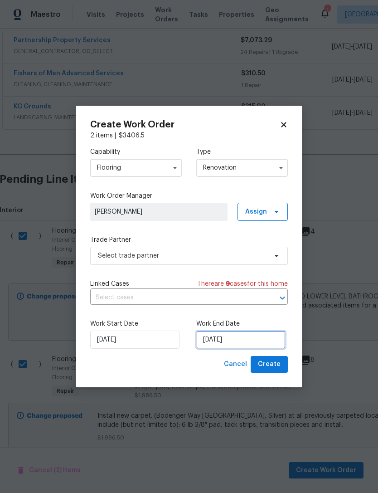
click at [231, 341] on input "[DATE]" at bounding box center [240, 340] width 89 height 18
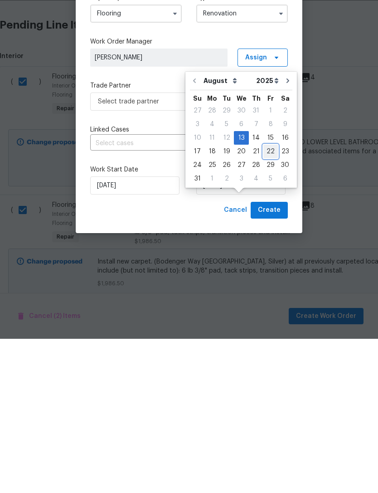
click at [263, 299] on div "22" at bounding box center [270, 305] width 15 height 13
type input "8/22/2025"
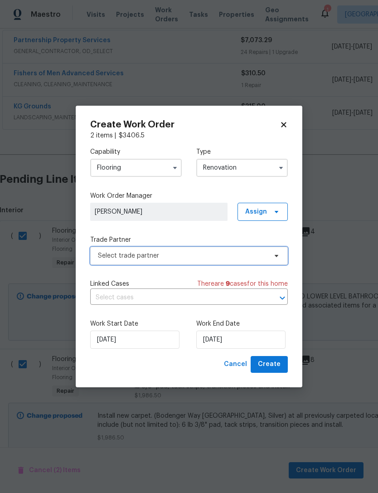
click at [200, 257] on span "Select trade partner" at bounding box center [182, 255] width 169 height 9
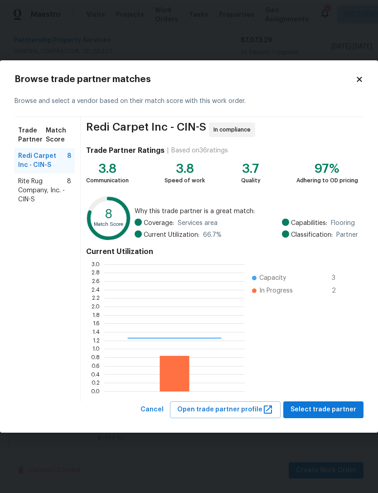
scroll to position [127, 141]
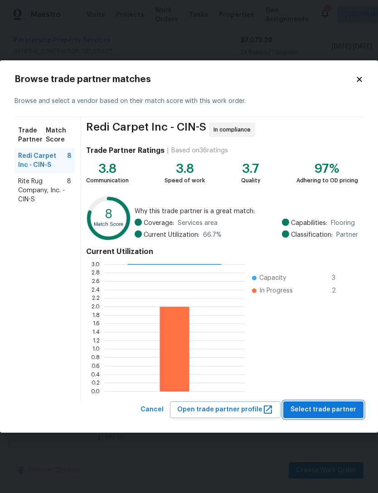
click at [325, 405] on span "Select trade partner" at bounding box center [324, 409] width 66 height 11
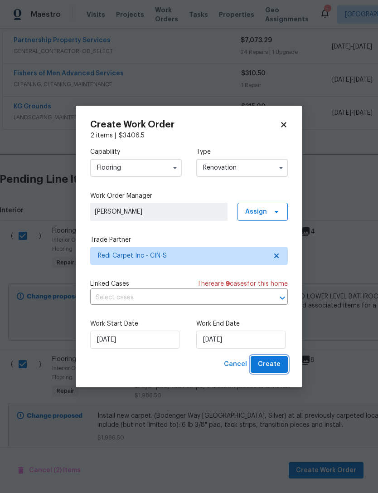
click at [278, 365] on span "Create" at bounding box center [269, 364] width 23 height 11
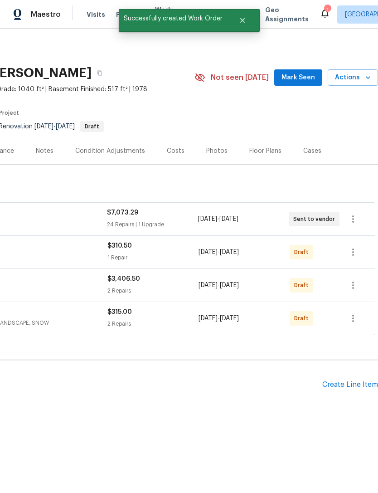
scroll to position [0, 134]
click at [353, 288] on icon "button" at bounding box center [353, 285] width 2 height 7
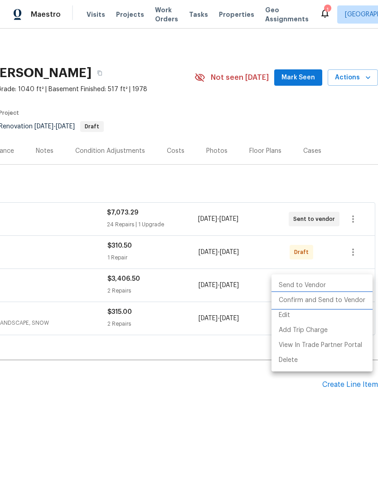
click at [346, 302] on li "Confirm and Send to Vendor" at bounding box center [322, 300] width 101 height 15
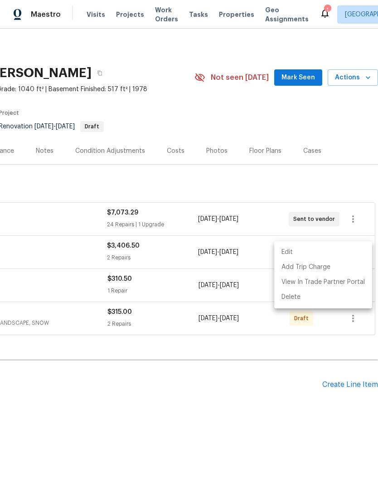
click at [322, 353] on div at bounding box center [189, 246] width 378 height 493
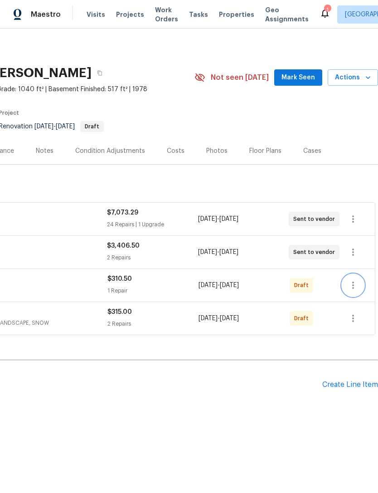
click at [356, 286] on icon "button" at bounding box center [353, 285] width 11 height 11
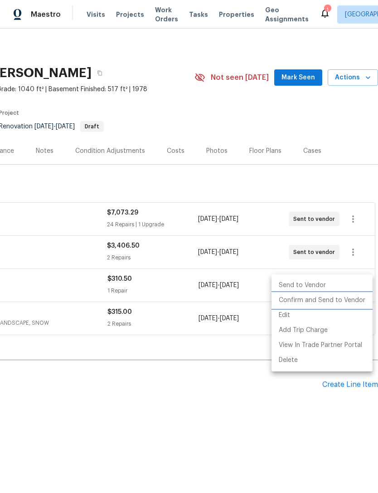
click at [355, 299] on li "Confirm and Send to Vendor" at bounding box center [322, 300] width 101 height 15
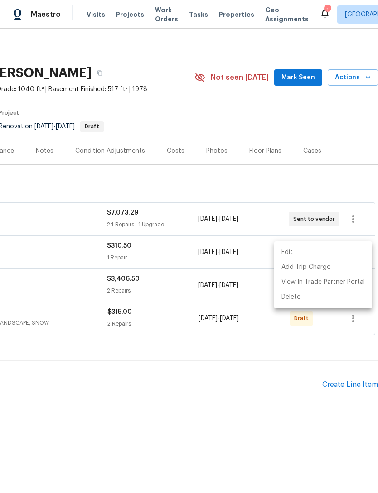
click at [259, 404] on div at bounding box center [189, 246] width 378 height 493
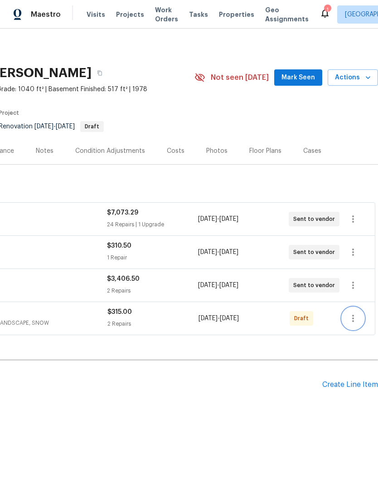
click at [355, 320] on icon "button" at bounding box center [353, 318] width 11 height 11
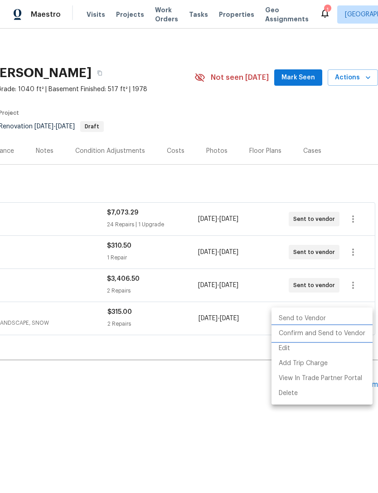
click at [339, 334] on li "Confirm and Send to Vendor" at bounding box center [322, 333] width 101 height 15
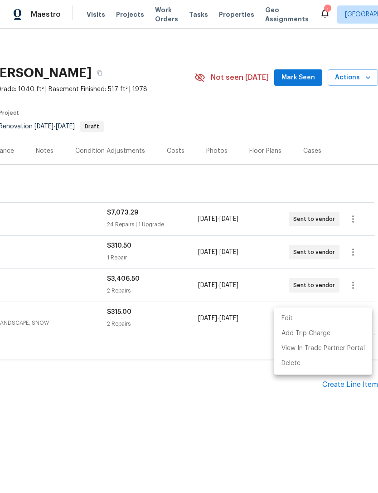
click at [241, 416] on div at bounding box center [189, 246] width 378 height 493
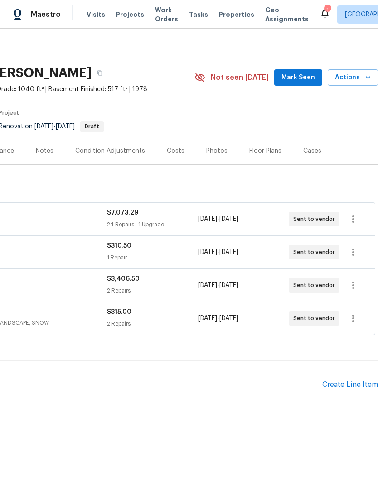
click at [228, 16] on span "Properties" at bounding box center [236, 14] width 35 height 9
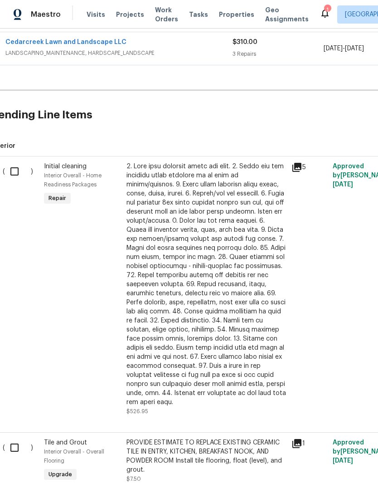
scroll to position [270, 9]
click at [13, 171] on input "checkbox" at bounding box center [18, 170] width 26 height 19
checkbox input "true"
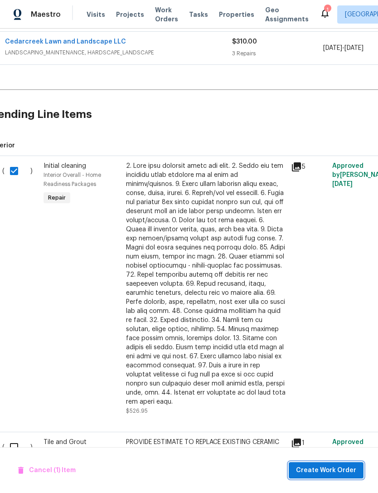
click at [332, 473] on span "Create Work Order" at bounding box center [326, 470] width 60 height 11
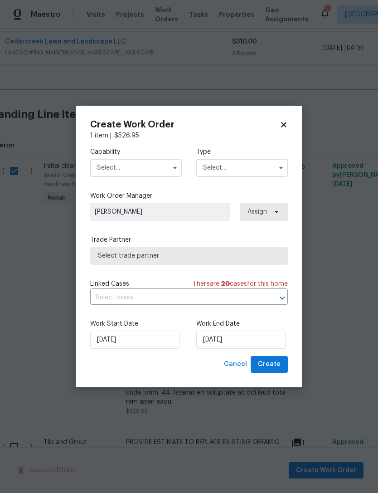
click at [157, 161] on input "text" at bounding box center [136, 168] width 92 height 18
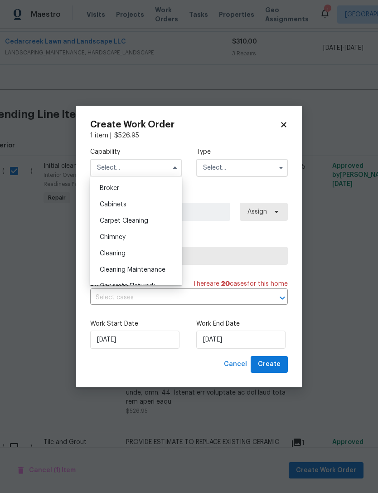
scroll to position [64, 0]
click at [131, 250] on div "Cleaning" at bounding box center [136, 253] width 87 height 16
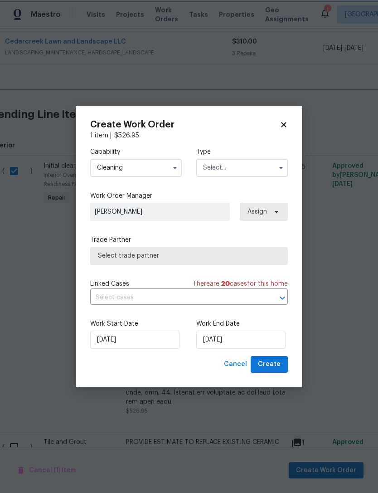
type input "Cleaning"
click at [245, 166] on input "text" at bounding box center [242, 168] width 92 height 18
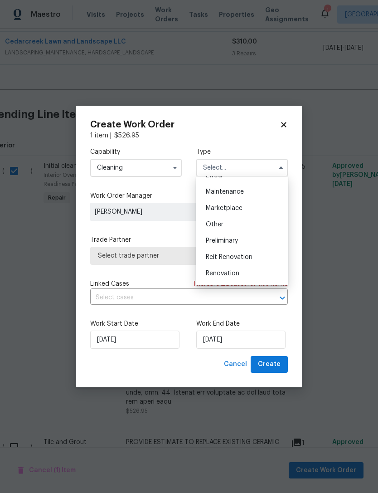
scroll to position [149, 0]
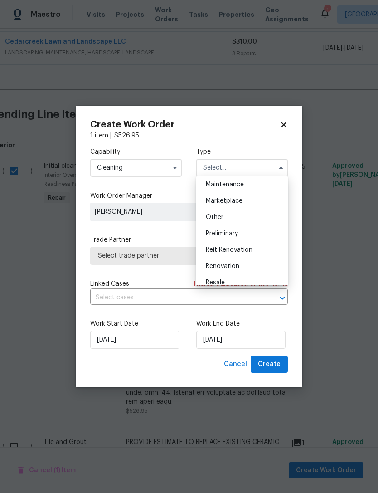
click at [234, 268] on span "Renovation" at bounding box center [223, 266] width 34 height 6
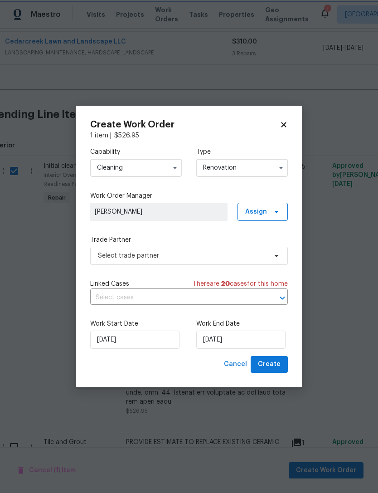
type input "Renovation"
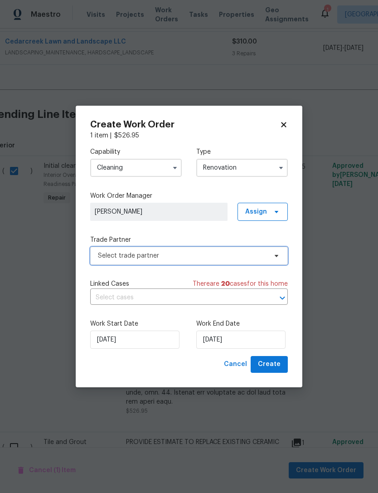
click at [246, 256] on span "Select trade partner" at bounding box center [182, 255] width 169 height 9
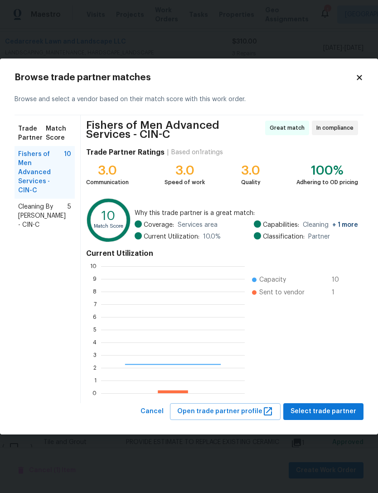
scroll to position [127, 144]
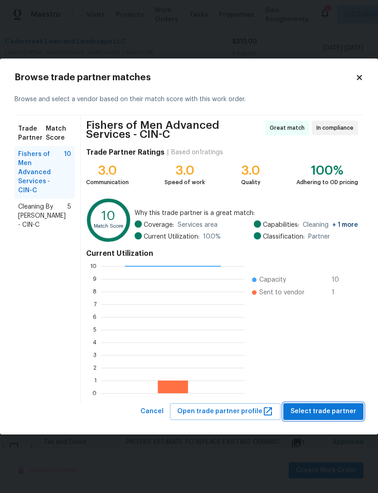
click at [311, 413] on span "Select trade partner" at bounding box center [324, 411] width 66 height 11
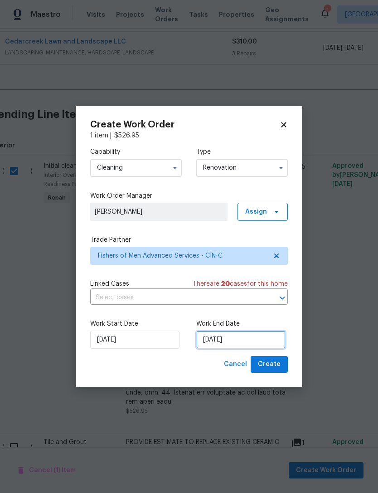
click at [247, 344] on input "[DATE]" at bounding box center [240, 340] width 89 height 18
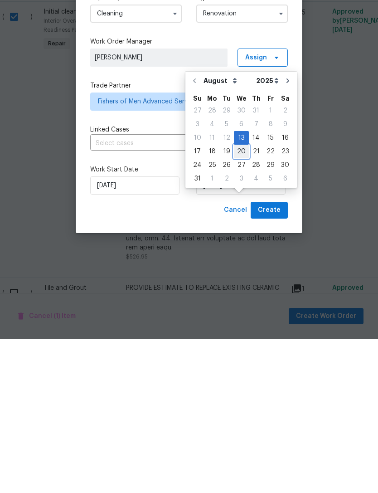
click at [238, 299] on div "20" at bounding box center [241, 305] width 15 height 13
type input "[DATE]"
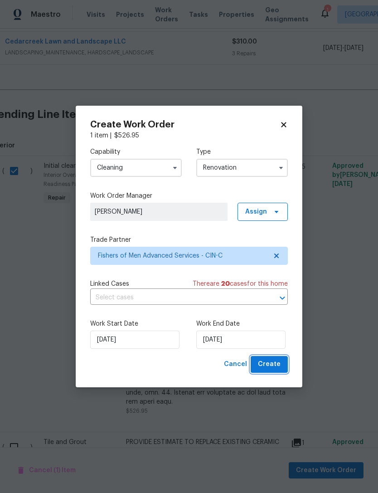
click at [267, 367] on span "Create" at bounding box center [269, 364] width 23 height 11
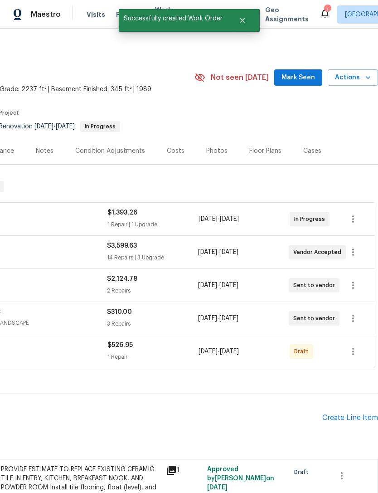
scroll to position [0, 134]
click at [351, 341] on button "button" at bounding box center [353, 352] width 22 height 22
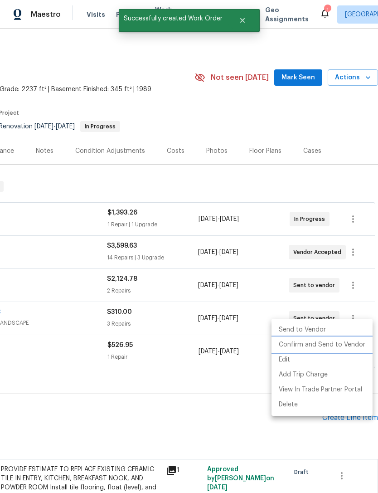
click at [340, 346] on li "Confirm and Send to Vendor" at bounding box center [322, 344] width 101 height 15
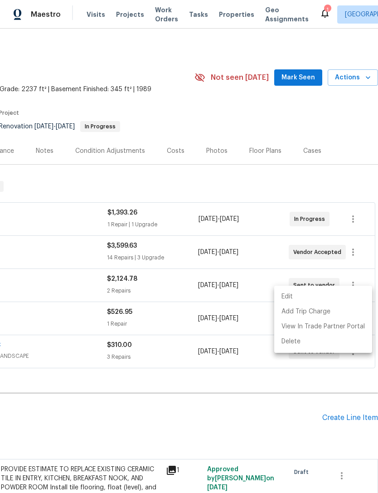
click at [199, 397] on div at bounding box center [189, 246] width 378 height 493
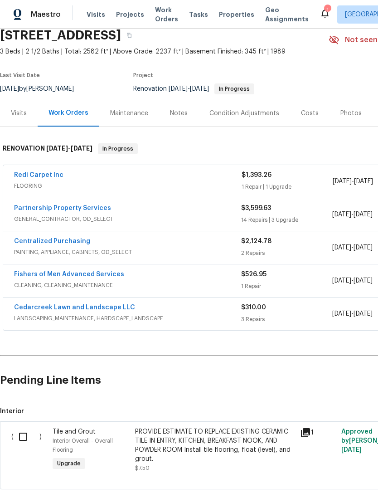
scroll to position [38, 0]
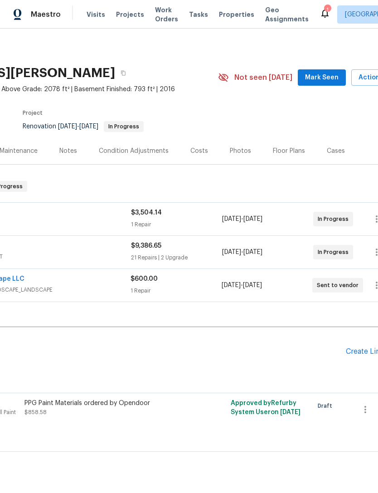
scroll to position [0, 125]
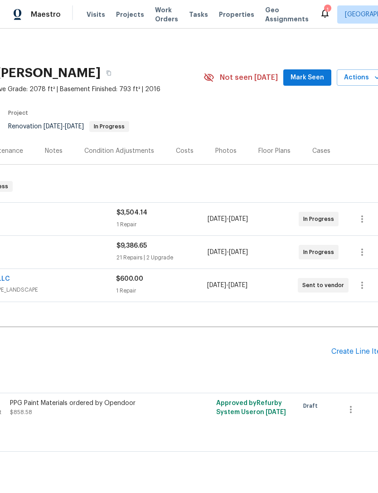
click at [362, 347] on div "Create Line Item" at bounding box center [360, 351] width 56 height 9
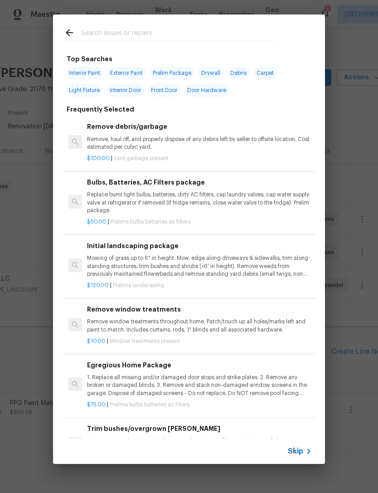
click at [362, 336] on div "Top Searches Interior Paint Exterior Paint Prelim Package Drywall Debris Carpet…" at bounding box center [189, 239] width 378 height 478
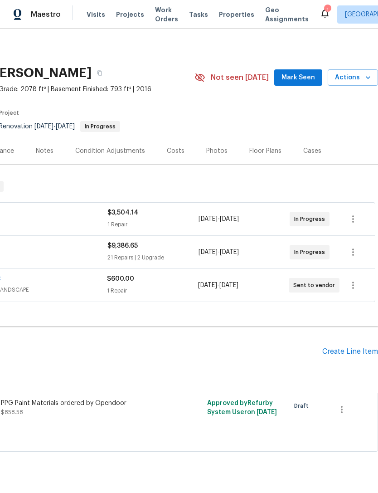
scroll to position [0, 134]
click at [356, 347] on div "Create Line Item" at bounding box center [350, 351] width 56 height 9
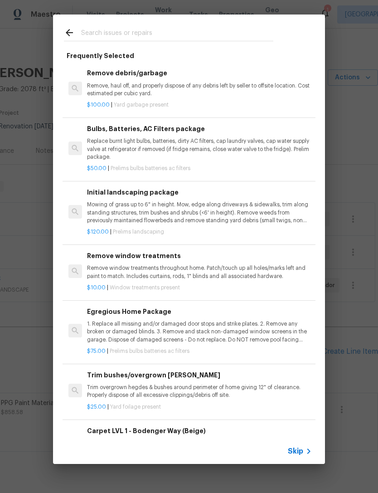
scroll to position [66, 0]
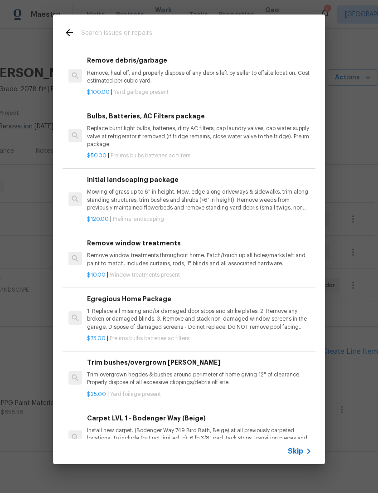
click at [239, 25] on div at bounding box center [168, 33] width 231 height 36
click at [219, 31] on input "text" at bounding box center [177, 34] width 192 height 14
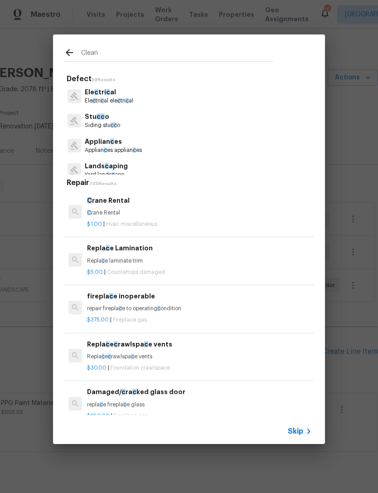
scroll to position [0, 0]
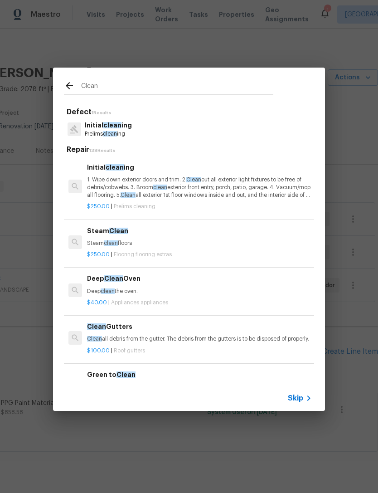
type input "Clean"
click at [190, 135] on div "Initial clean ing Prelims clean ing" at bounding box center [189, 129] width 250 height 24
click at [178, 127] on div "Initial clean ing Prelims clean ing" at bounding box center [189, 129] width 250 height 24
click at [112, 127] on span "clean" at bounding box center [112, 125] width 18 height 6
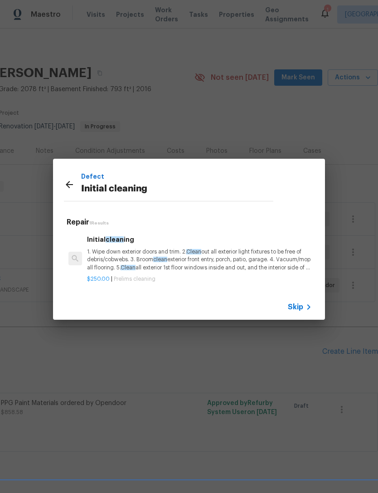
click at [232, 261] on p "1. Wipe down exterior doors and trim. 2. Clean out all exterior light fixtures …" at bounding box center [199, 259] width 225 height 23
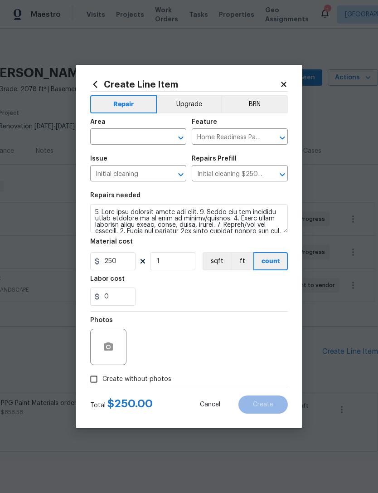
click at [134, 139] on input "text" at bounding box center [125, 138] width 71 height 14
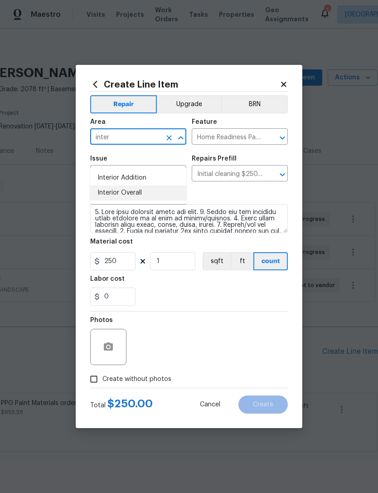
click at [153, 185] on li "Interior Overall" at bounding box center [138, 192] width 96 height 15
type input "Interior Overall"
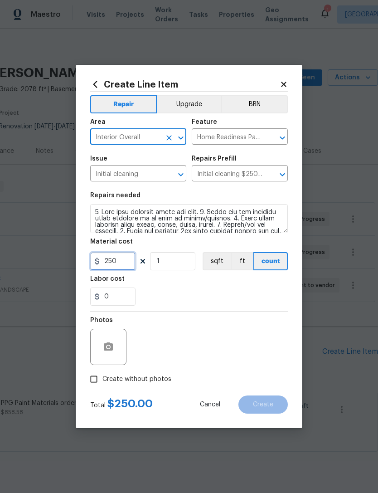
click at [113, 263] on input "250" at bounding box center [112, 261] width 45 height 18
click at [112, 263] on input "250" at bounding box center [112, 261] width 45 height 18
type input "0.15"
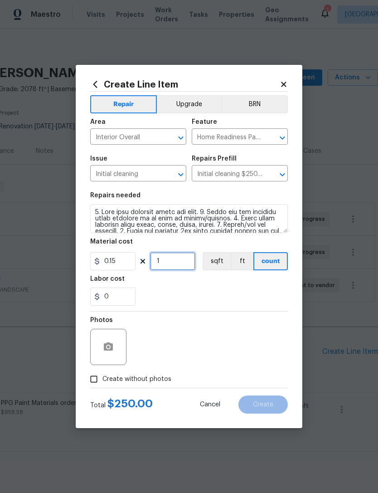
click at [182, 262] on input "1" at bounding box center [172, 261] width 45 height 18
type input "2871"
click at [200, 303] on div "0" at bounding box center [189, 297] width 198 height 18
click at [152, 378] on span "Create without photos" at bounding box center [136, 380] width 69 height 10
click at [102, 378] on input "Create without photos" at bounding box center [93, 379] width 17 height 17
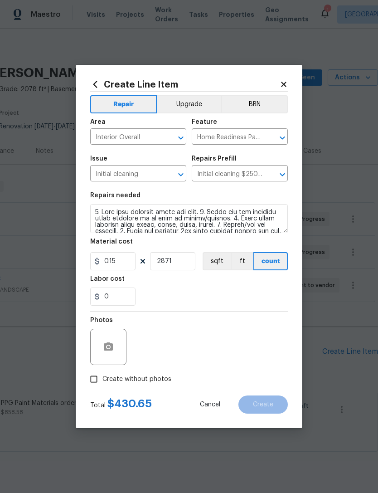
checkbox input "true"
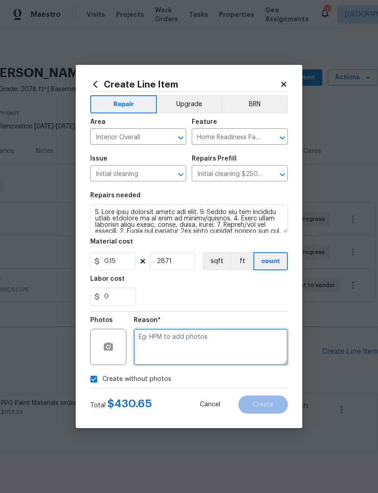
click at [228, 348] on textarea at bounding box center [211, 347] width 154 height 36
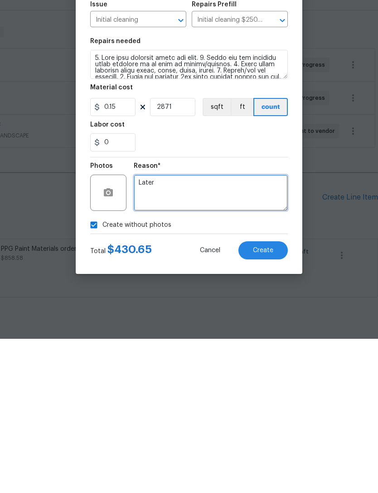
type textarea "Later"
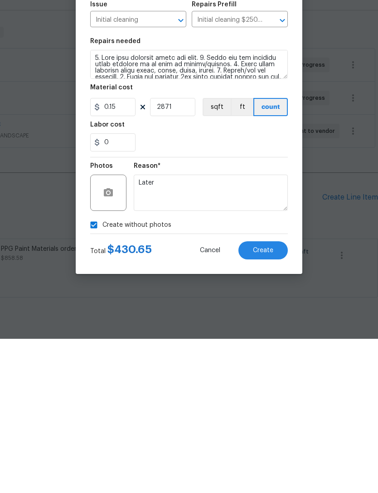
click at [264, 401] on span "Create" at bounding box center [263, 404] width 20 height 7
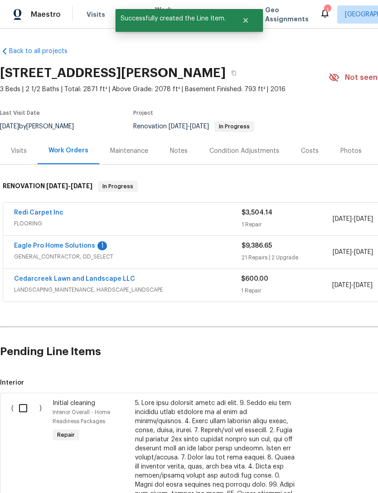
click at [24, 403] on input "checkbox" at bounding box center [27, 408] width 26 height 19
checkbox input "true"
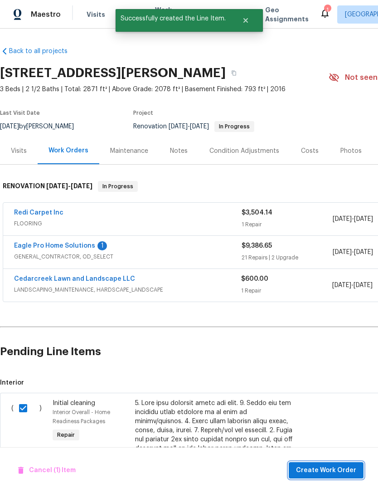
click at [326, 473] on span "Create Work Order" at bounding box center [326, 470] width 60 height 11
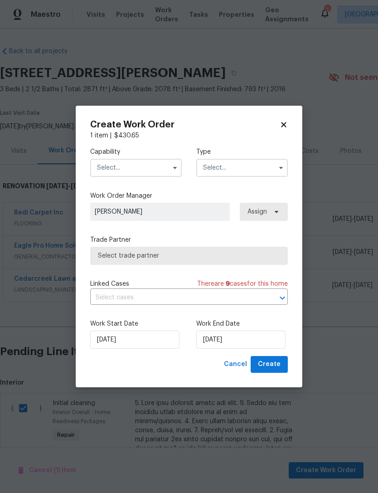
click at [157, 168] on input "text" at bounding box center [136, 168] width 92 height 18
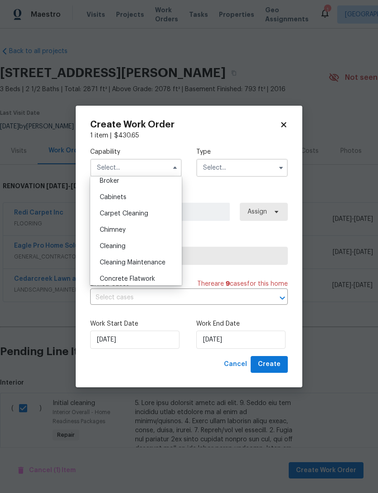
scroll to position [72, 0]
click at [132, 251] on div "Cleaning" at bounding box center [136, 245] width 87 height 16
type input "Cleaning"
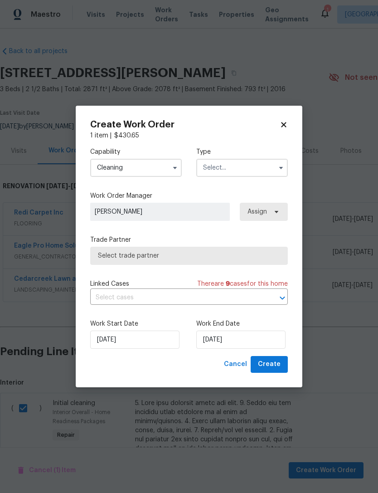
click at [256, 171] on input "text" at bounding box center [242, 168] width 92 height 18
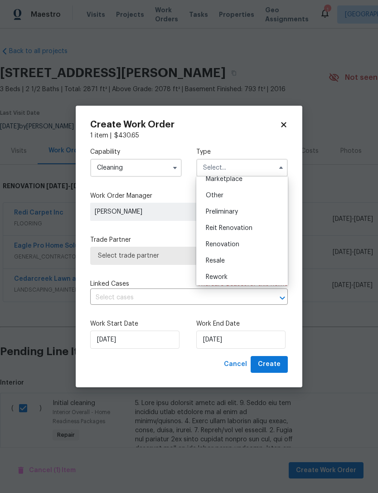
scroll to position [171, 0]
click at [241, 244] on div "Renovation" at bounding box center [242, 244] width 87 height 16
type input "Renovation"
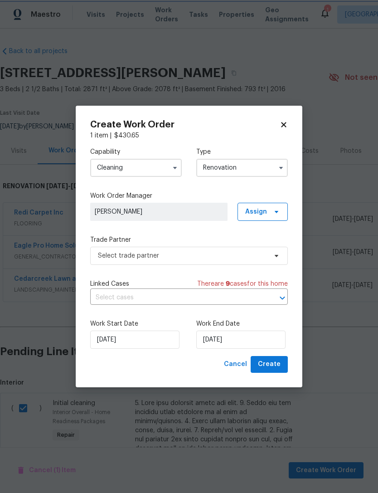
scroll to position [0, 0]
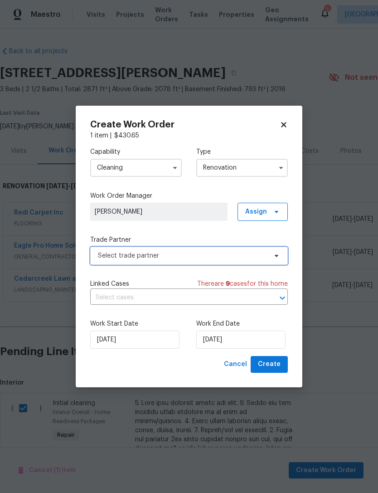
click at [252, 256] on span "Select trade partner" at bounding box center [182, 255] width 169 height 9
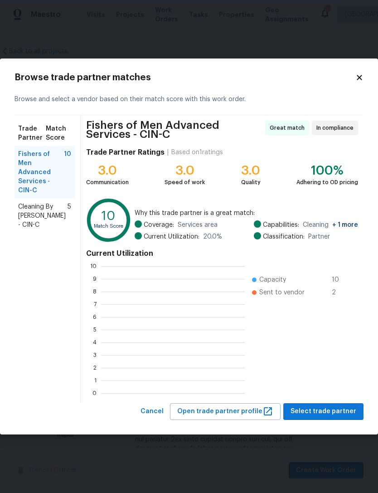
scroll to position [127, 144]
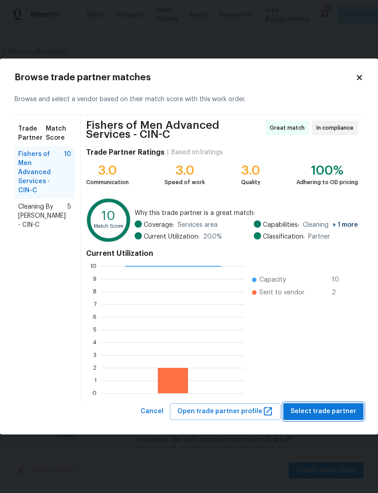
click at [322, 415] on span "Select trade partner" at bounding box center [324, 411] width 66 height 11
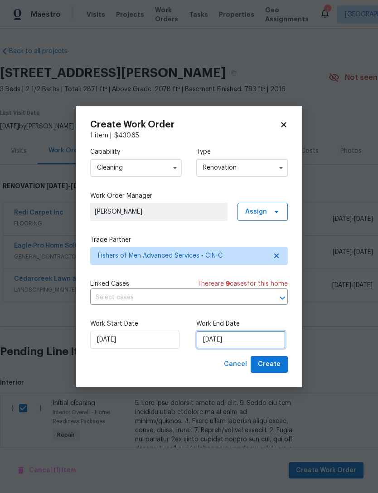
click at [259, 336] on input "8/13/2025" at bounding box center [240, 340] width 89 height 18
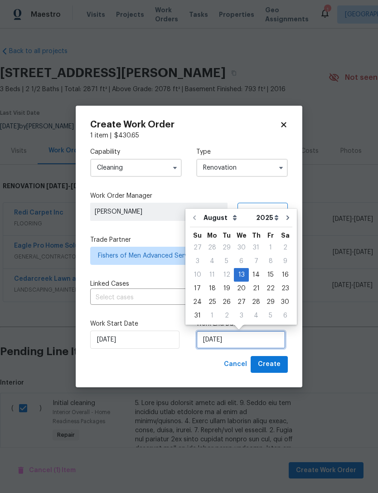
scroll to position [17, 0]
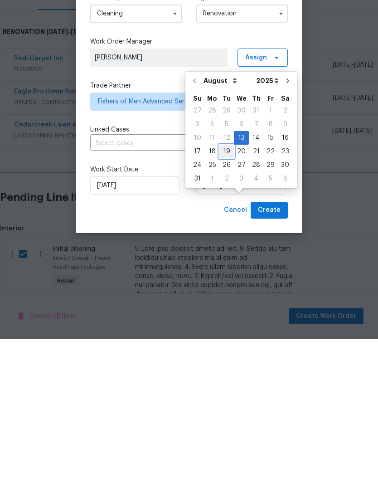
click at [227, 299] on div "19" at bounding box center [226, 305] width 15 height 13
type input "[DATE]"
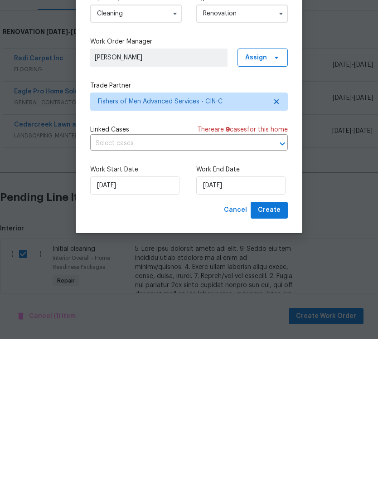
scroll to position [29, 0]
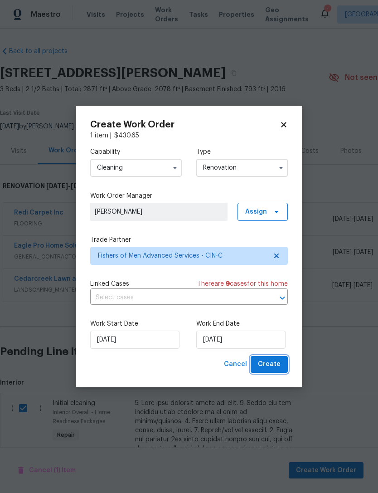
click at [279, 363] on span "Create" at bounding box center [269, 364] width 23 height 11
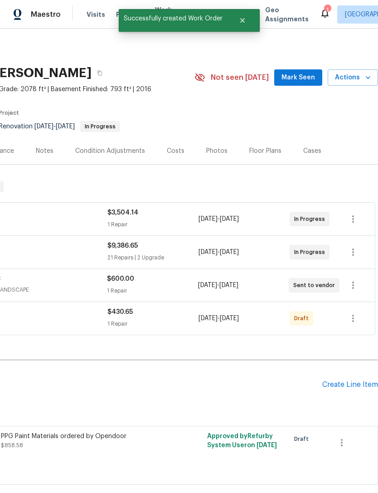
scroll to position [0, 134]
click at [351, 313] on icon "button" at bounding box center [353, 318] width 11 height 11
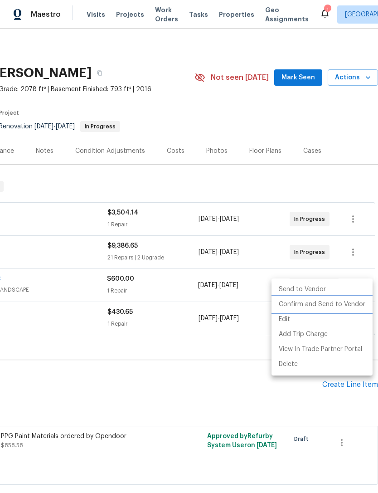
click at [343, 305] on li "Confirm and Send to Vendor" at bounding box center [322, 304] width 101 height 15
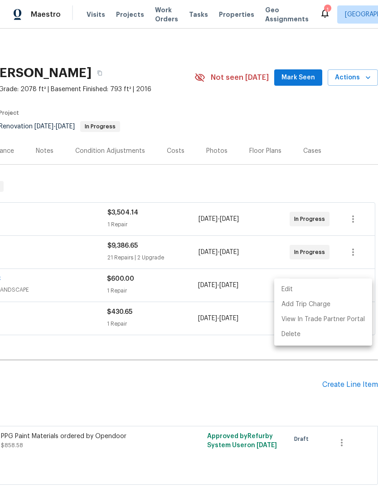
click at [179, 366] on div at bounding box center [189, 246] width 378 height 493
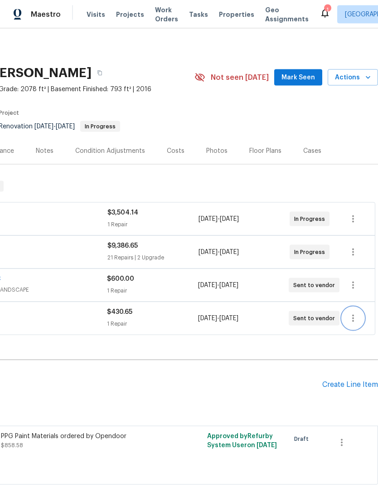
scroll to position [0, 0]
click at [127, 18] on span "Projects" at bounding box center [130, 14] width 28 height 9
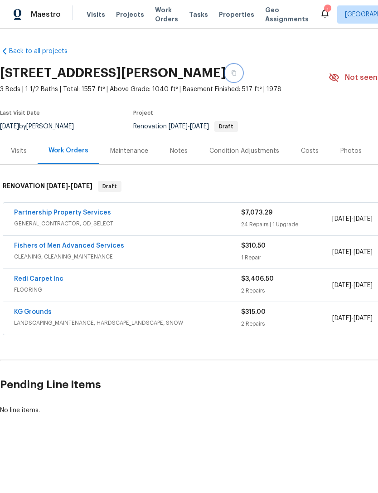
click at [242, 74] on button "button" at bounding box center [234, 73] width 16 height 16
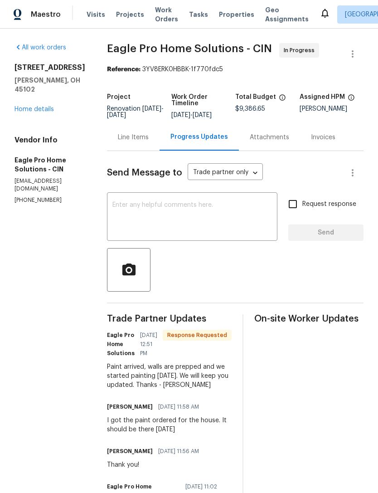
click at [227, 228] on textarea at bounding box center [192, 218] width 160 height 32
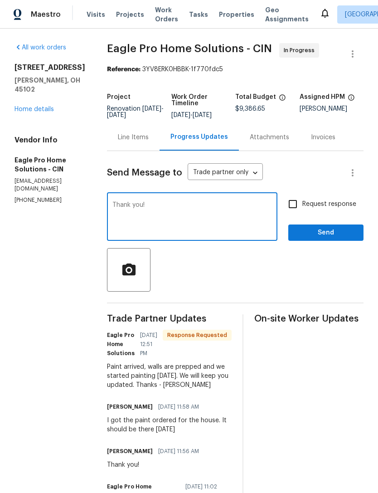
type textarea "Thank you!"
click at [318, 236] on span "Send" at bounding box center [326, 232] width 61 height 11
